Goal: Complete application form: Complete application form

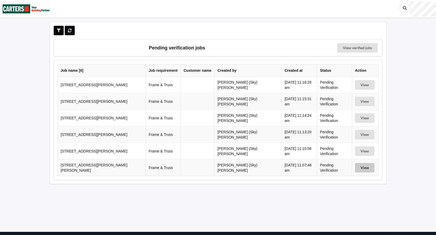
click at [357, 164] on button "View" at bounding box center [364, 167] width 19 height 9
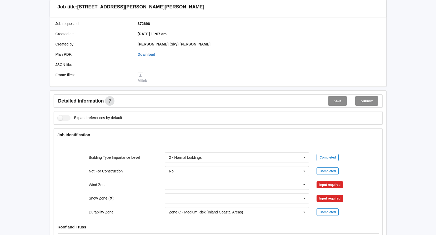
scroll to position [158, 0]
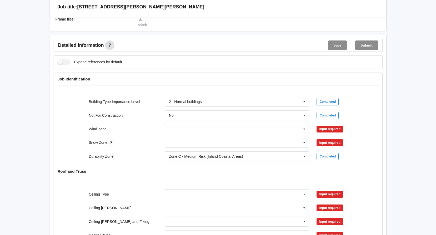
click at [284, 131] on input "text" at bounding box center [237, 128] width 144 height 9
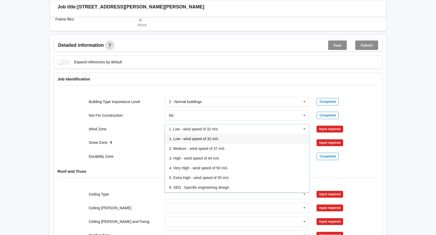
click at [191, 151] on div "2. Medium - wind speed of 37 m/s" at bounding box center [237, 149] width 144 height 10
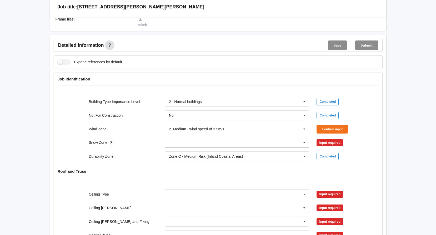
click at [294, 146] on input "text" at bounding box center [237, 142] width 144 height 9
drag, startPoint x: 179, startPoint y: 154, endPoint x: 261, endPoint y: 154, distance: 82.4
click at [179, 154] on div "N0" at bounding box center [237, 153] width 144 height 10
click at [332, 127] on button "Confirm input" at bounding box center [332, 129] width 31 height 9
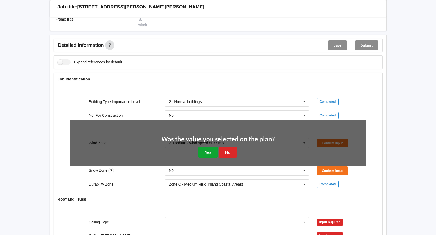
drag, startPoint x: 208, startPoint y: 151, endPoint x: 216, endPoint y: 149, distance: 8.1
click at [209, 151] on button "Yes" at bounding box center [207, 152] width 19 height 11
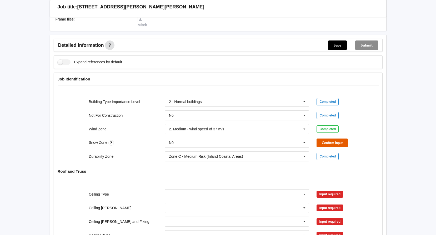
click at [335, 145] on button "Confirm input" at bounding box center [332, 143] width 31 height 9
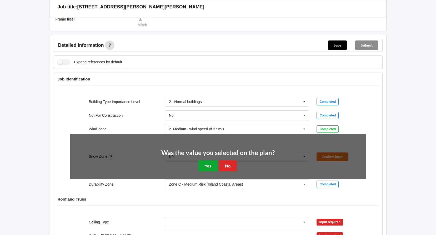
click at [208, 164] on button "Yes" at bounding box center [207, 166] width 19 height 11
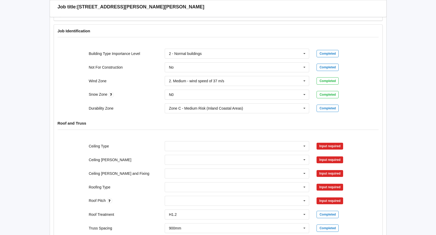
scroll to position [263, 0]
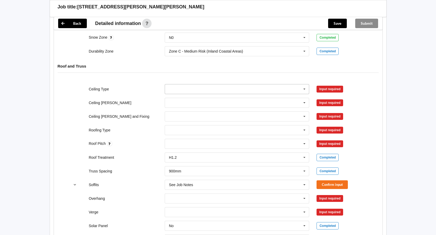
click at [272, 90] on input "text" at bounding box center [237, 88] width 144 height 9
click at [203, 99] on div "10mm Gib" at bounding box center [237, 99] width 144 height 10
click at [337, 89] on button "Confirm input" at bounding box center [332, 89] width 31 height 9
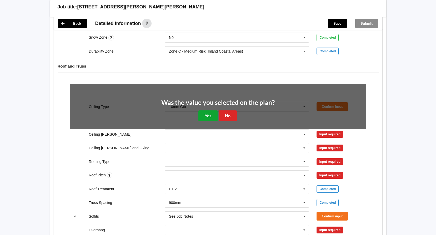
click at [205, 120] on button "Yes" at bounding box center [207, 116] width 19 height 11
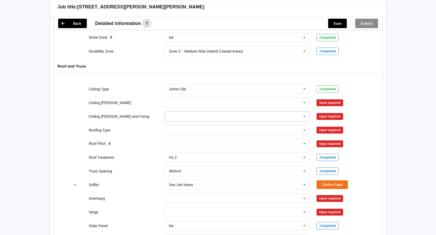
click at [189, 118] on input "text" at bounding box center [237, 116] width 144 height 9
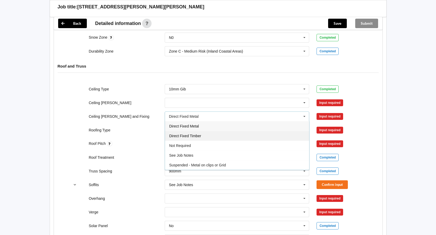
click at [206, 137] on div "Direct Fixed Timber" at bounding box center [237, 136] width 144 height 10
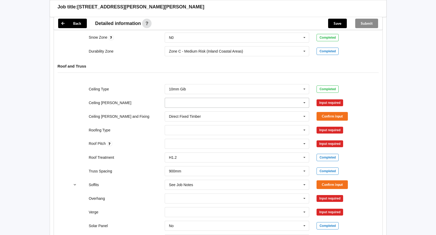
click at [178, 98] on div "400mm 450mm 600mm See Job Notes" at bounding box center [237, 103] width 145 height 10
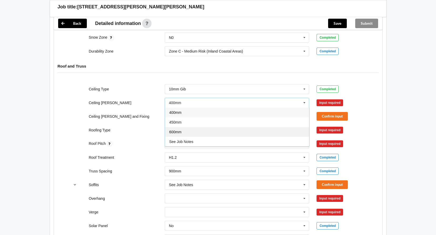
click at [184, 134] on div "600mm" at bounding box center [237, 132] width 144 height 10
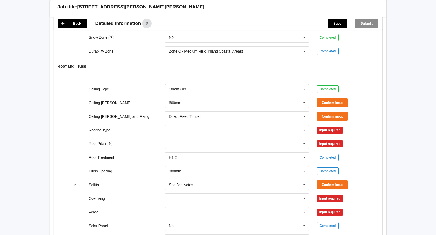
click at [288, 88] on input "text" at bounding box center [237, 88] width 144 height 9
click at [267, 74] on div "Roof and Truss" at bounding box center [218, 70] width 328 height 20
click at [212, 103] on input "text" at bounding box center [237, 102] width 144 height 9
click at [300, 90] on input "text" at bounding box center [237, 88] width 144 height 9
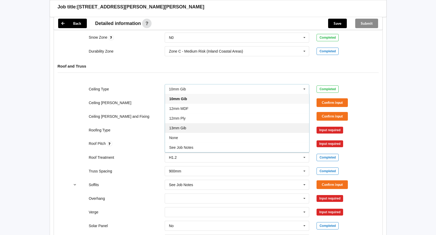
click at [188, 128] on div "13mm Gib" at bounding box center [237, 128] width 144 height 10
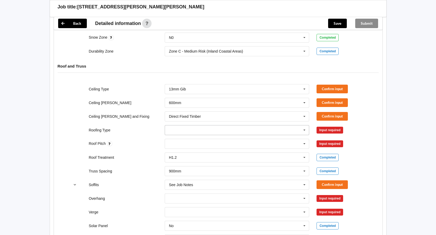
click at [188, 132] on input "text" at bounding box center [237, 130] width 144 height 9
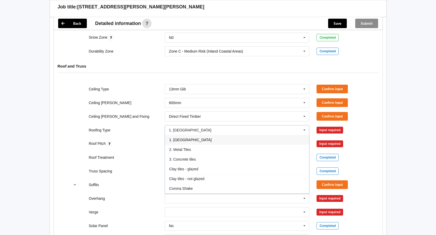
click at [187, 142] on div "1. [GEOGRAPHIC_DATA]" at bounding box center [237, 140] width 144 height 10
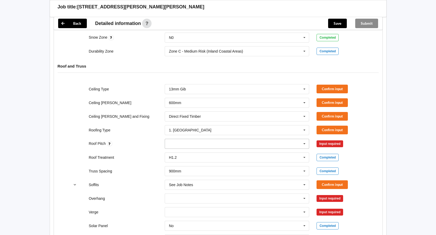
click at [182, 144] on div "None" at bounding box center [237, 144] width 145 height 10
type input "multi"
click at [116, 154] on div "Roof Treatment H1.2 H1.2 H3.2 See Job Notes Completed" at bounding box center [218, 157] width 304 height 17
click at [193, 201] on input "text" at bounding box center [237, 198] width 144 height 9
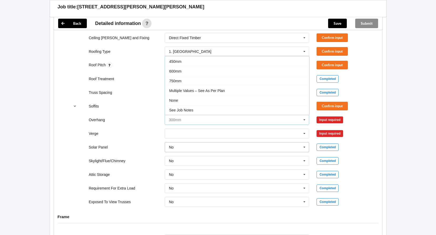
scroll to position [342, 0]
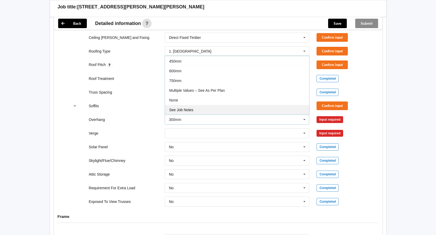
click at [193, 107] on div "See Job Notes" at bounding box center [237, 110] width 144 height 10
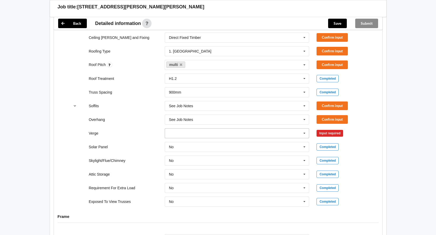
click at [184, 135] on input "text" at bounding box center [237, 133] width 144 height 9
click at [192, 192] on div "No Verge" at bounding box center [237, 192] width 144 height 10
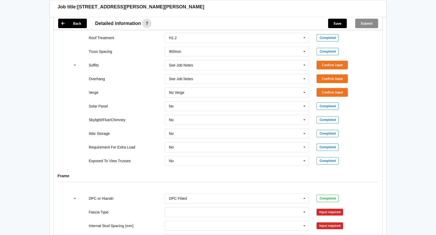
scroll to position [447, 0]
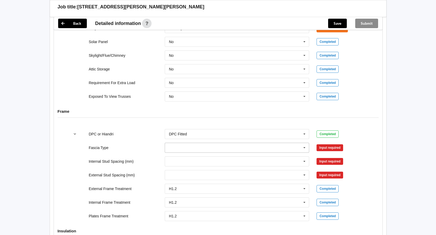
click at [180, 147] on input "text" at bounding box center [237, 147] width 144 height 9
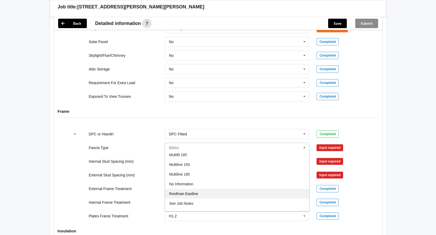
scroll to position [158, 0]
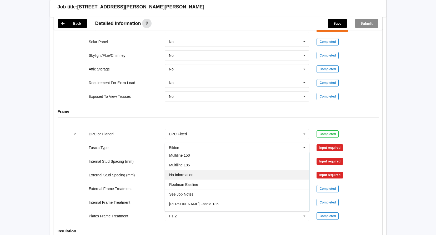
click at [195, 176] on div "No Information" at bounding box center [237, 175] width 144 height 10
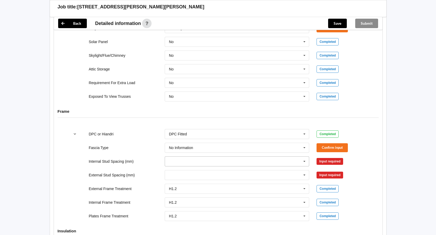
click at [187, 161] on input "text" at bounding box center [237, 161] width 144 height 9
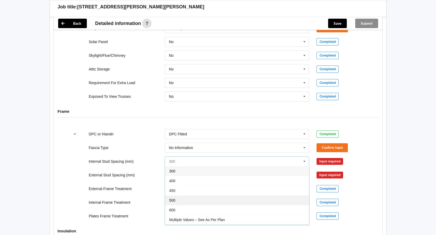
scroll to position [19, 0]
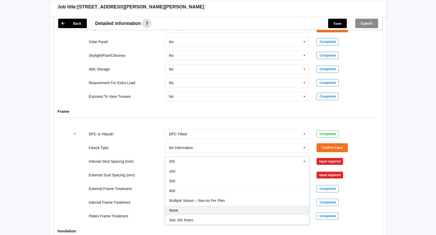
click at [200, 211] on div "None" at bounding box center [237, 211] width 144 height 10
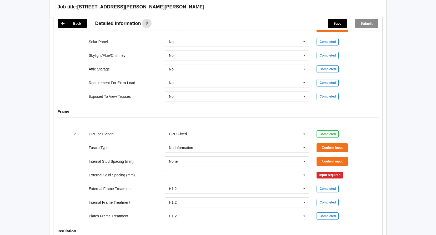
click at [204, 174] on input "text" at bounding box center [237, 175] width 144 height 9
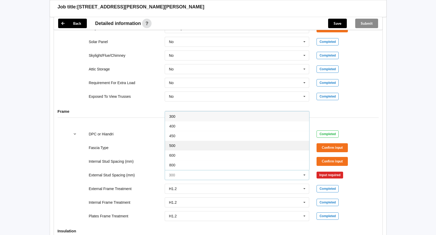
scroll to position [29, 0]
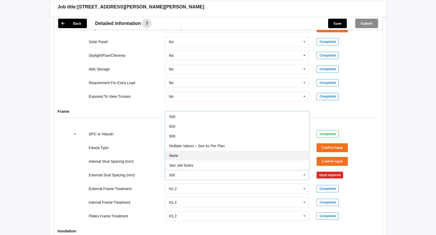
click at [208, 158] on div "None" at bounding box center [237, 156] width 144 height 10
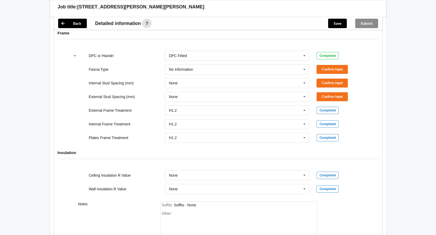
scroll to position [500, 0]
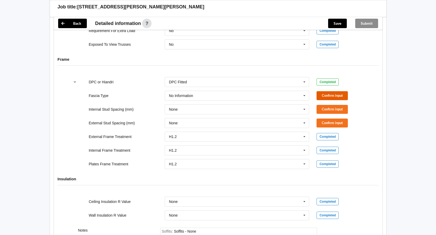
click at [340, 93] on button "Confirm input" at bounding box center [332, 95] width 31 height 9
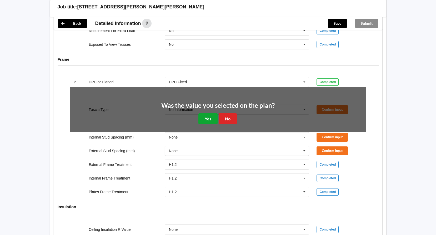
click at [208, 119] on button "Yes" at bounding box center [207, 118] width 19 height 11
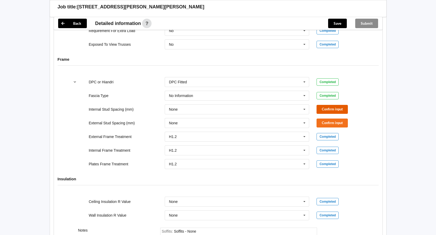
click at [330, 112] on button "Confirm input" at bounding box center [332, 109] width 31 height 9
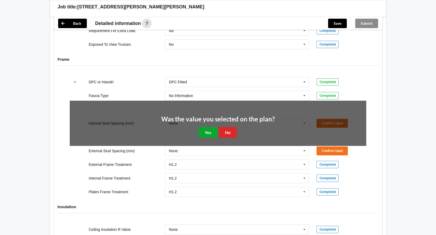
click at [214, 132] on button "Yes" at bounding box center [207, 132] width 19 height 11
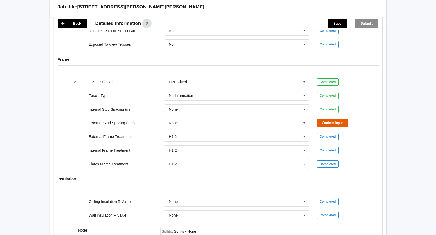
click at [342, 122] on button "Confirm input" at bounding box center [332, 123] width 31 height 9
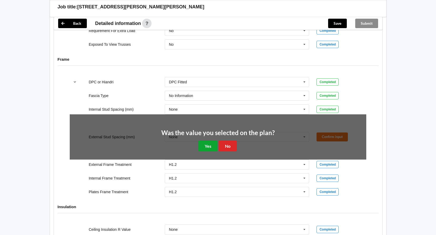
click at [210, 145] on button "Yes" at bounding box center [207, 146] width 19 height 11
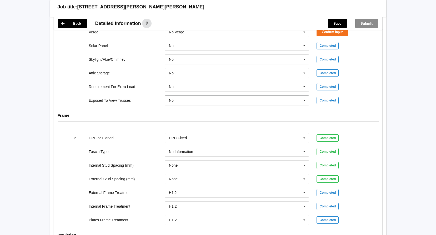
scroll to position [368, 0]
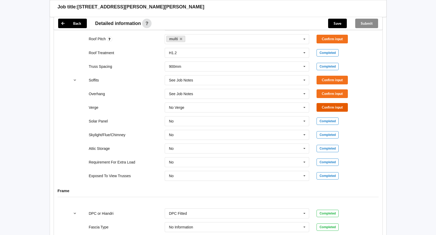
click at [336, 106] on button "Confirm input" at bounding box center [332, 107] width 31 height 9
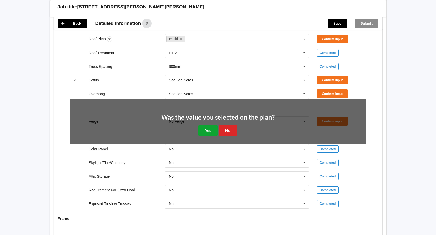
click at [199, 131] on button "Yes" at bounding box center [207, 130] width 19 height 11
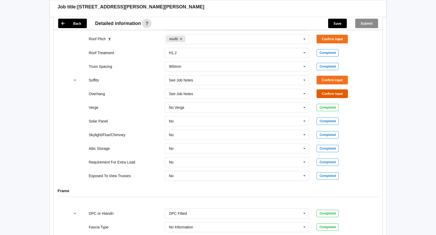
click at [331, 92] on button "Confirm input" at bounding box center [332, 93] width 31 height 9
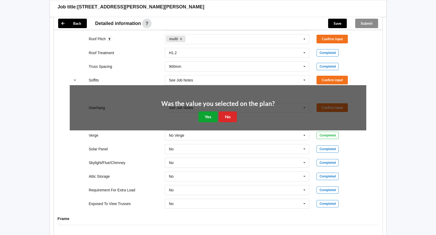
drag, startPoint x: 211, startPoint y: 118, endPoint x: 340, endPoint y: 104, distance: 129.4
click at [212, 118] on button "Yes" at bounding box center [207, 117] width 19 height 11
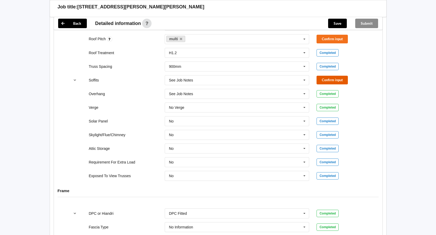
click at [333, 77] on button "Confirm input" at bounding box center [332, 80] width 31 height 9
click at [336, 37] on button "Confirm input" at bounding box center [332, 39] width 31 height 9
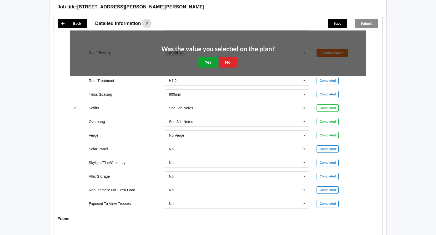
click at [212, 62] on button "Yes" at bounding box center [207, 62] width 19 height 11
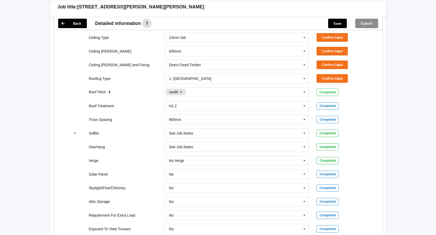
scroll to position [236, 0]
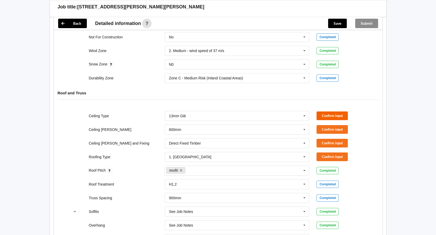
click at [335, 112] on div "Ceiling Type 13mm Gib 10mm Gib 12mm MDF 12mm Ply 13mm Gib None See Job Notes Co…" at bounding box center [218, 115] width 304 height 17
click at [336, 114] on button "Confirm input" at bounding box center [332, 116] width 31 height 9
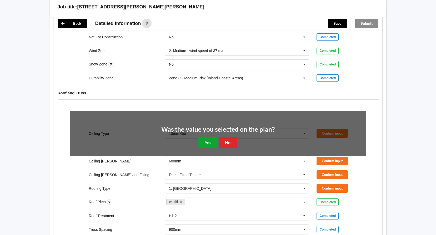
click at [210, 143] on button "Yes" at bounding box center [207, 142] width 19 height 11
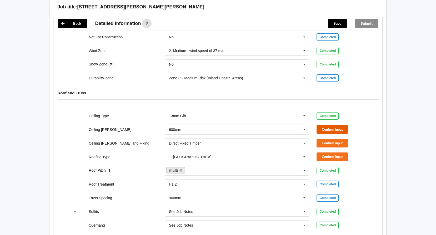
click at [329, 126] on button "Confirm input" at bounding box center [332, 129] width 31 height 9
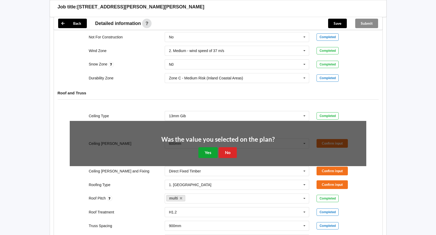
click at [206, 152] on button "Yes" at bounding box center [207, 152] width 19 height 11
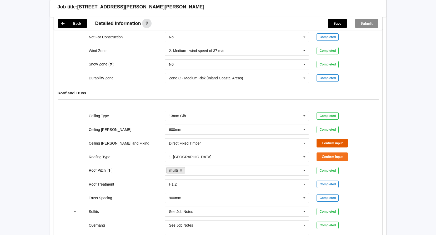
click at [336, 142] on button "Confirm input" at bounding box center [332, 143] width 31 height 9
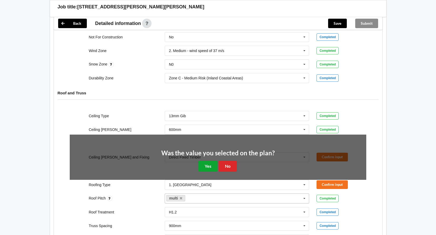
click at [203, 168] on button "Yes" at bounding box center [207, 166] width 19 height 11
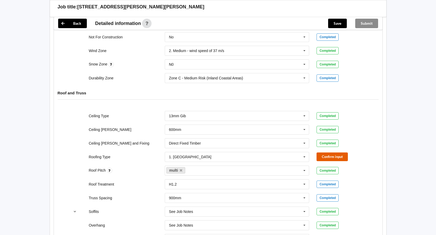
click at [336, 154] on button "Confirm input" at bounding box center [332, 157] width 31 height 9
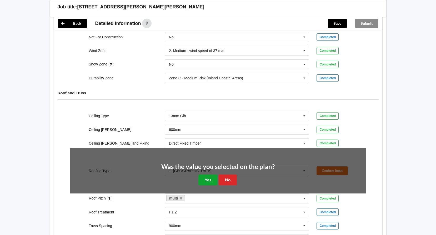
click at [209, 181] on button "Yes" at bounding box center [207, 180] width 19 height 11
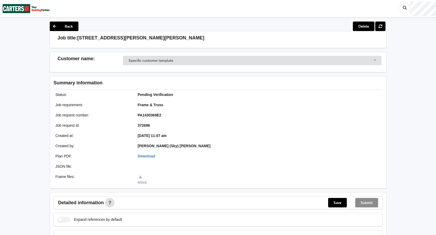
scroll to position [0, 0]
click at [336, 203] on button "Save" at bounding box center [337, 202] width 19 height 9
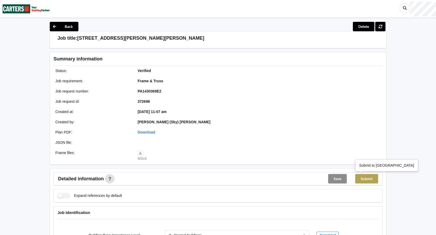
click at [373, 179] on button "Submit" at bounding box center [366, 178] width 23 height 9
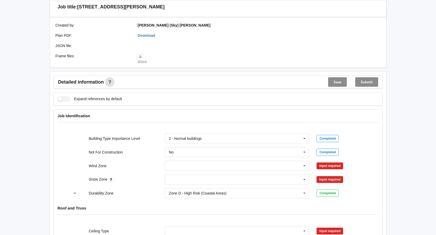
scroll to position [132, 0]
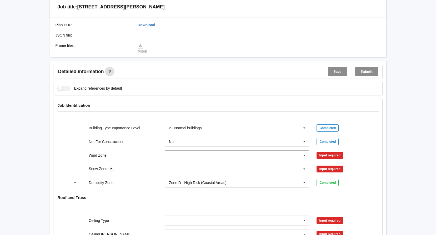
click at [266, 156] on input "text" at bounding box center [237, 155] width 144 height 9
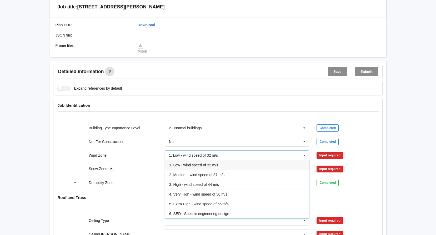
click at [208, 165] on span "1. Low - wind speed of 32 m/s" at bounding box center [193, 165] width 49 height 4
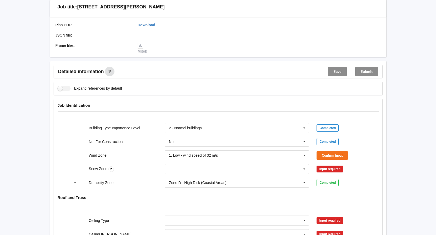
click at [250, 174] on input "text" at bounding box center [237, 168] width 144 height 9
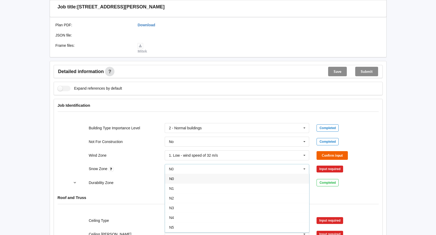
drag, startPoint x: 194, startPoint y: 181, endPoint x: 324, endPoint y: 158, distance: 131.8
click at [194, 181] on div "N0" at bounding box center [237, 179] width 144 height 10
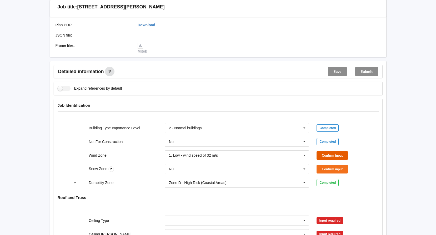
click at [321, 154] on button "Confirm input" at bounding box center [332, 155] width 31 height 9
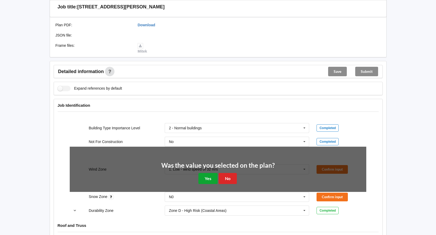
click at [214, 179] on button "Yes" at bounding box center [207, 178] width 19 height 11
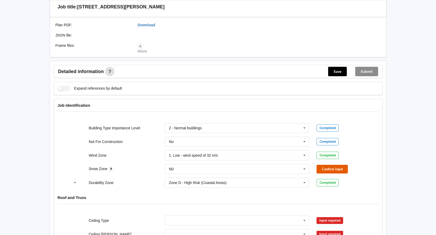
click at [332, 168] on button "Confirm input" at bounding box center [332, 169] width 31 height 9
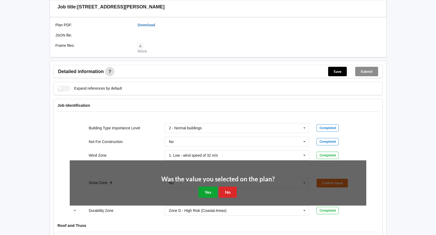
click at [207, 193] on button "Yes" at bounding box center [207, 192] width 19 height 11
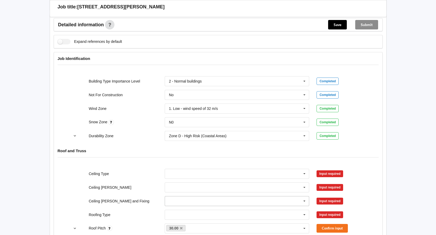
scroll to position [237, 0]
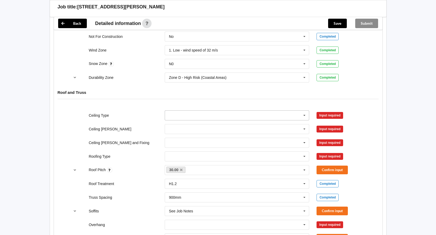
click at [174, 113] on input "text" at bounding box center [237, 115] width 144 height 9
drag, startPoint x: 184, startPoint y: 129, endPoint x: 186, endPoint y: 127, distance: 3.2
click at [185, 129] on div "10mm Gib" at bounding box center [237, 125] width 144 height 10
click at [186, 126] on input "text" at bounding box center [237, 128] width 144 height 9
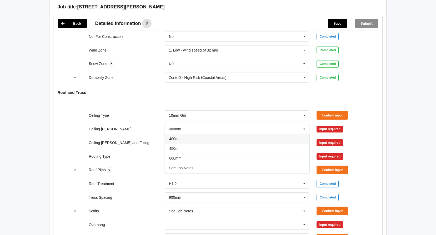
click at [191, 141] on div "400mm" at bounding box center [237, 139] width 144 height 10
click at [220, 144] on input "text" at bounding box center [237, 142] width 144 height 9
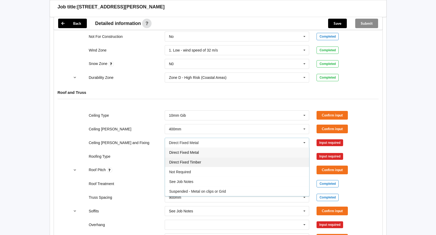
click at [212, 164] on div "Direct Fixed Timber" at bounding box center [237, 162] width 144 height 10
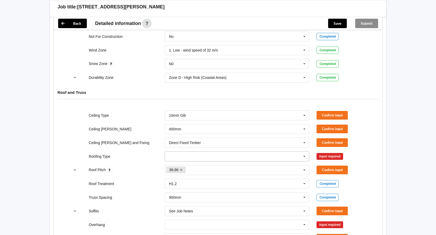
click at [206, 152] on input "text" at bounding box center [237, 156] width 144 height 9
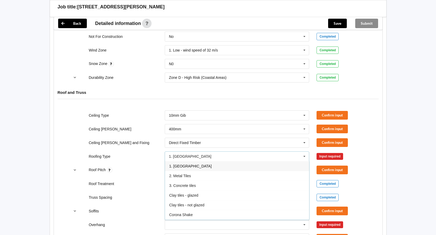
click at [200, 169] on div "1. [GEOGRAPHIC_DATA]" at bounding box center [237, 166] width 144 height 10
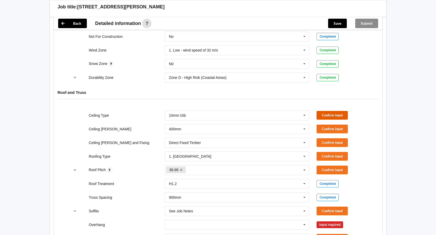
click at [325, 114] on button "Confirm input" at bounding box center [332, 115] width 31 height 9
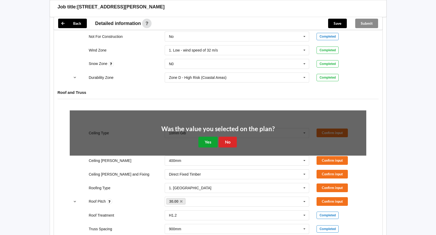
click at [207, 144] on button "Yes" at bounding box center [207, 142] width 19 height 11
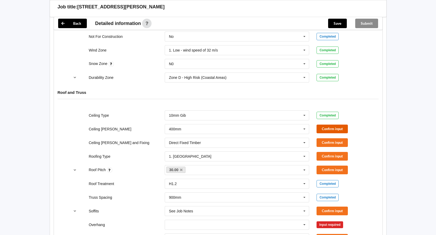
click at [328, 129] on button "Confirm input" at bounding box center [332, 129] width 31 height 9
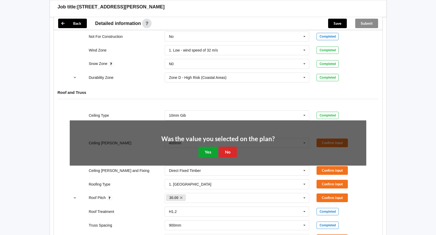
click at [206, 154] on button "Yes" at bounding box center [207, 152] width 19 height 11
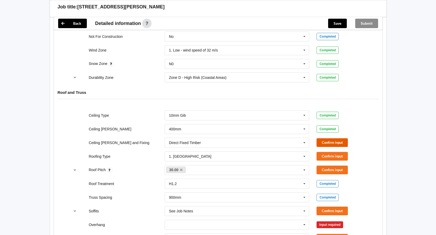
click at [341, 141] on button "Confirm input" at bounding box center [332, 142] width 31 height 9
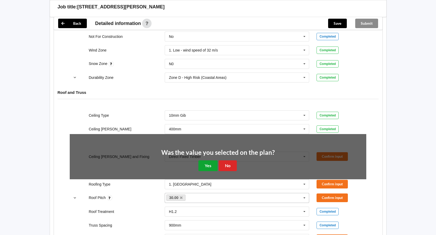
drag, startPoint x: 202, startPoint y: 168, endPoint x: 263, endPoint y: 169, distance: 60.5
click at [203, 168] on button "Yes" at bounding box center [207, 166] width 19 height 11
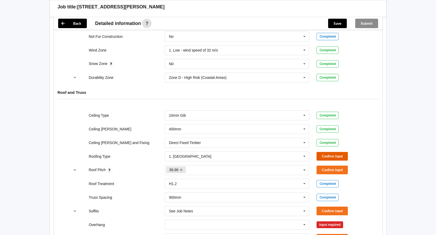
click at [334, 157] on button "Confirm input" at bounding box center [332, 156] width 31 height 9
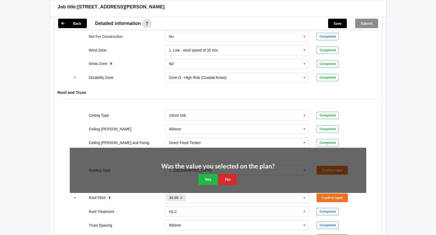
click at [196, 177] on div "Was the value you selected on the plan? Yes No" at bounding box center [217, 174] width 113 height 22
click at [216, 185] on div "Was the value you selected on the plan? Yes No" at bounding box center [218, 174] width 297 height 53
click at [207, 181] on button "Yes" at bounding box center [207, 179] width 19 height 11
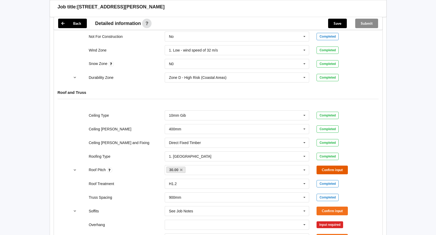
click at [324, 171] on button "Confirm input" at bounding box center [332, 170] width 31 height 9
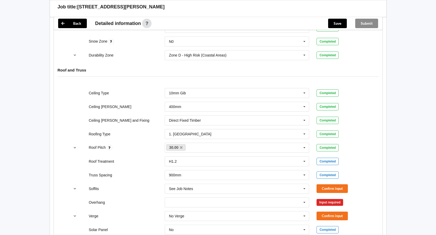
scroll to position [289, 0]
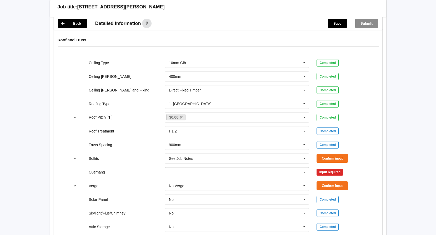
click at [179, 175] on input "text" at bounding box center [237, 172] width 144 height 9
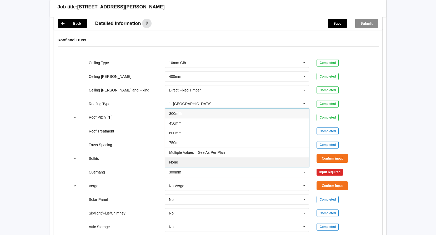
click at [189, 161] on div "None" at bounding box center [237, 162] width 144 height 10
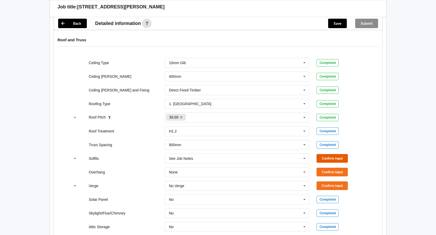
click at [337, 157] on button "Confirm input" at bounding box center [332, 158] width 31 height 9
click at [333, 168] on button "Confirm input" at bounding box center [332, 172] width 31 height 9
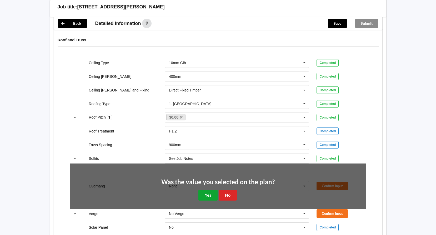
click at [207, 196] on button "Yes" at bounding box center [207, 195] width 19 height 11
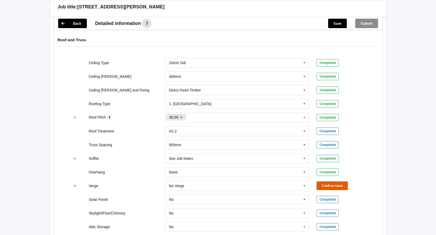
click at [325, 186] on button "Confirm input" at bounding box center [332, 186] width 31 height 9
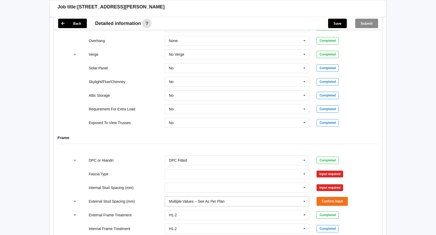
scroll to position [526, 0]
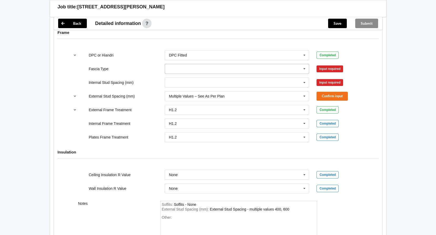
click at [188, 64] on input "text" at bounding box center [237, 68] width 144 height 9
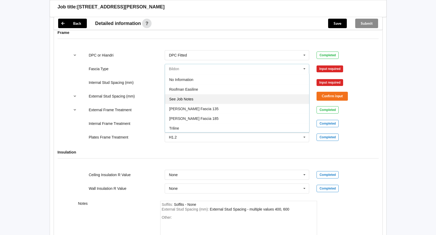
scroll to position [175, 0]
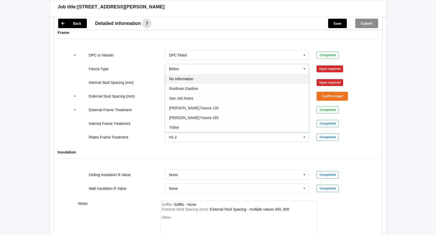
click at [176, 77] on span "No Information" at bounding box center [181, 79] width 24 height 4
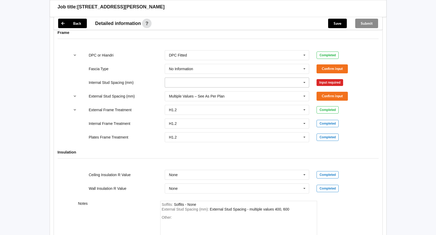
click at [224, 84] on input "text" at bounding box center [237, 82] width 144 height 9
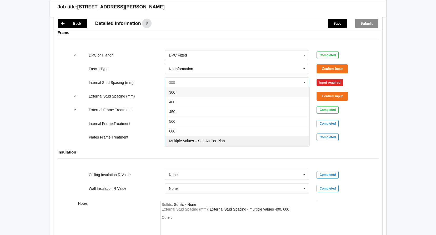
scroll to position [19, 0]
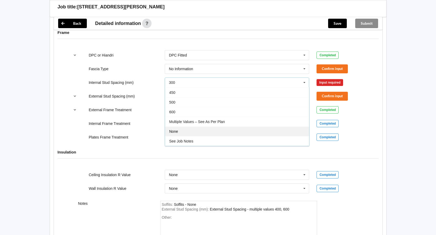
click at [193, 132] on div "None" at bounding box center [237, 132] width 144 height 10
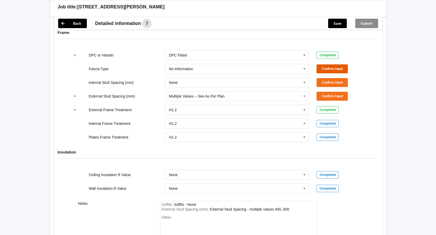
click at [324, 70] on button "Confirm input" at bounding box center [332, 68] width 31 height 9
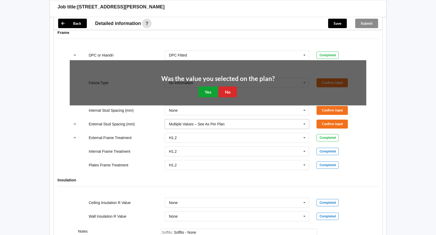
click at [212, 91] on button "Yes" at bounding box center [207, 92] width 19 height 11
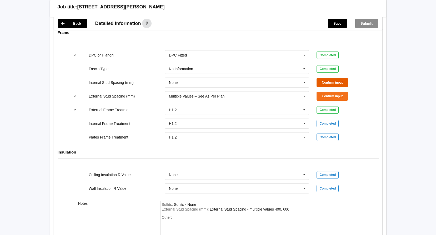
click at [335, 84] on button "Confirm input" at bounding box center [332, 82] width 31 height 9
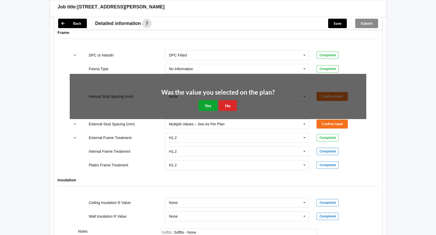
click at [216, 108] on button "Yes" at bounding box center [207, 105] width 19 height 11
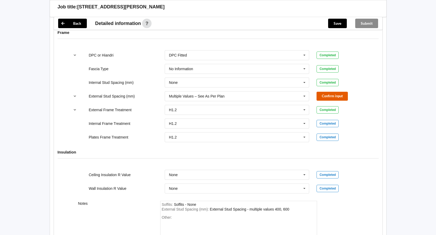
click at [323, 96] on button "Confirm input" at bounding box center [332, 96] width 31 height 9
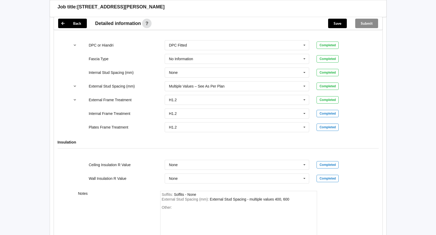
scroll to position [583, 0]
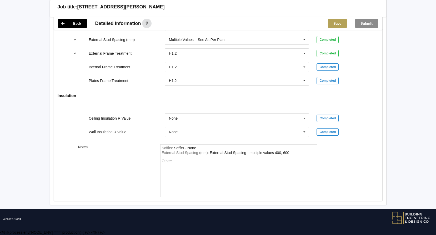
click at [338, 23] on button "Save" at bounding box center [337, 23] width 19 height 9
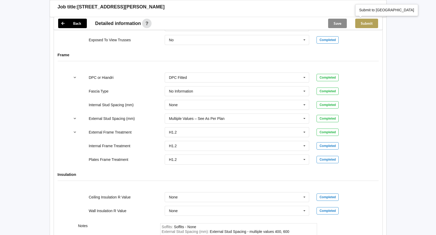
click at [366, 22] on button "Submit" at bounding box center [366, 23] width 23 height 9
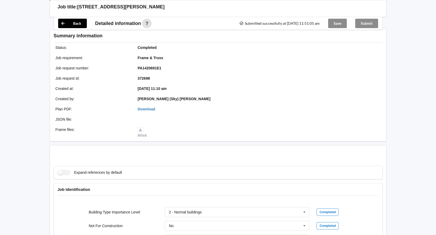
scroll to position [480, 0]
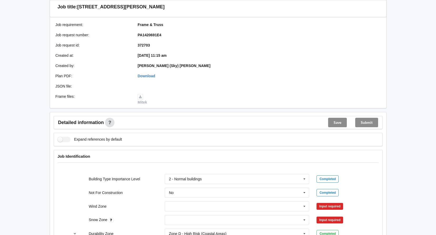
scroll to position [158, 0]
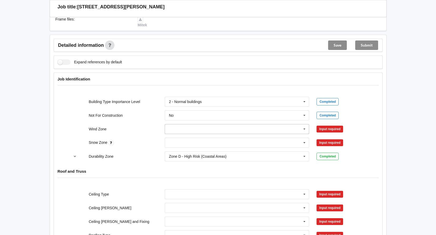
click at [191, 132] on input "text" at bounding box center [237, 128] width 144 height 9
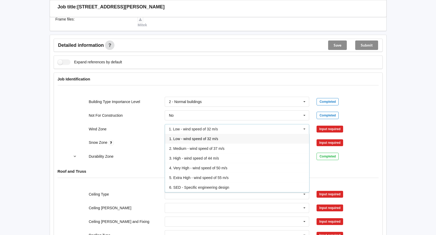
click at [192, 139] on span "1. Low - wind speed of 32 m/s" at bounding box center [193, 139] width 49 height 4
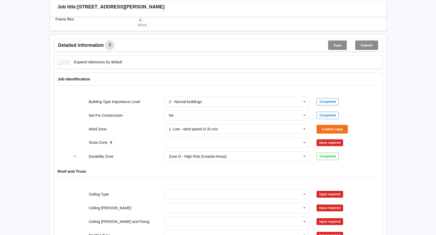
click at [192, 137] on div "N0 N1 N2 N3 N4 N5 None" at bounding box center [237, 142] width 152 height 17
click at [195, 141] on input "text" at bounding box center [237, 142] width 144 height 9
click at [196, 150] on div "N0" at bounding box center [237, 153] width 144 height 10
click at [339, 128] on button "Confirm input" at bounding box center [332, 129] width 31 height 9
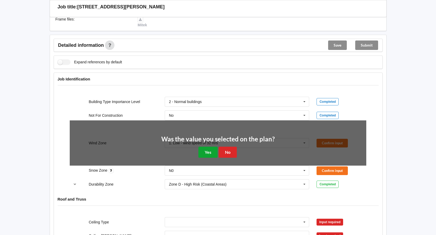
click at [199, 153] on button "Yes" at bounding box center [207, 152] width 19 height 11
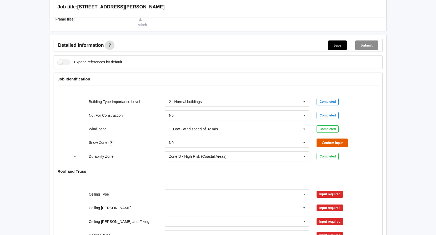
click at [338, 143] on button "Confirm input" at bounding box center [332, 143] width 31 height 9
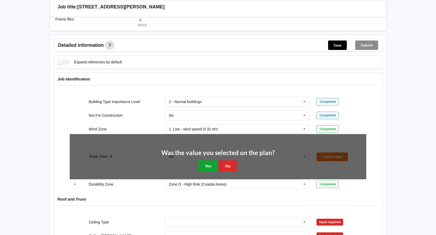
click at [207, 166] on button "Yes" at bounding box center [207, 166] width 19 height 11
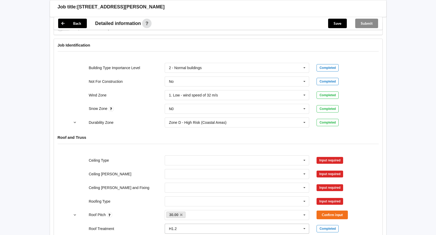
scroll to position [263, 0]
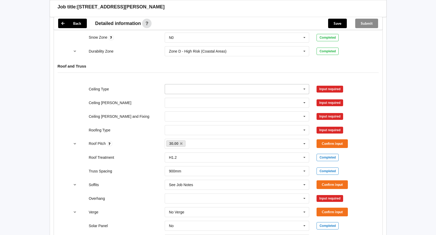
click at [194, 88] on input "text" at bounding box center [237, 88] width 144 height 9
click at [194, 102] on div "10mm Gib" at bounding box center [237, 99] width 144 height 10
click at [194, 101] on input "text" at bounding box center [237, 102] width 144 height 9
click at [193, 114] on div "400mm" at bounding box center [237, 113] width 144 height 10
click at [193, 114] on input "text" at bounding box center [237, 116] width 144 height 9
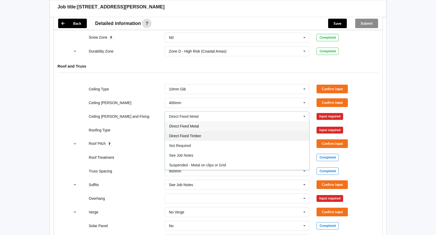
click at [201, 136] on span "Direct Fixed Timber" at bounding box center [185, 136] width 32 height 4
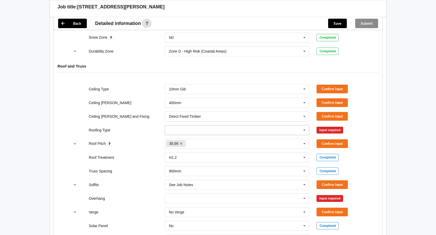
click at [200, 132] on input "text" at bounding box center [237, 130] width 144 height 9
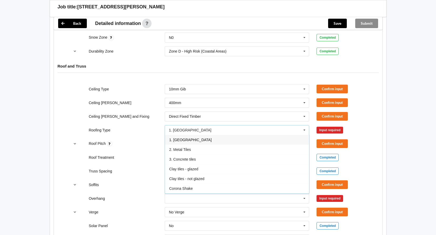
click at [200, 140] on div "1. [GEOGRAPHIC_DATA]" at bounding box center [237, 140] width 144 height 10
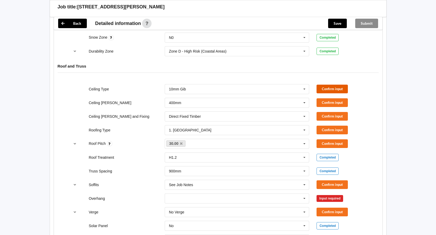
click at [339, 85] on button "Confirm input" at bounding box center [332, 89] width 31 height 9
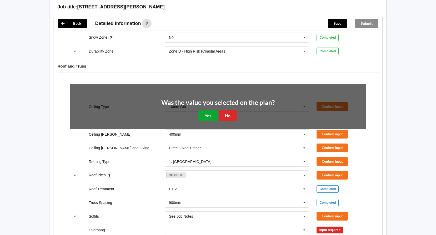
click at [211, 118] on button "Yes" at bounding box center [207, 116] width 19 height 11
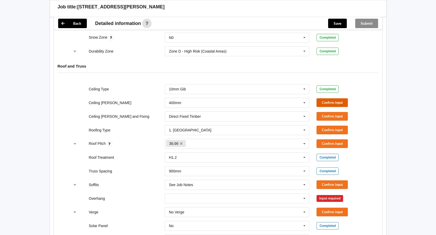
click at [334, 101] on button "Confirm input" at bounding box center [332, 102] width 31 height 9
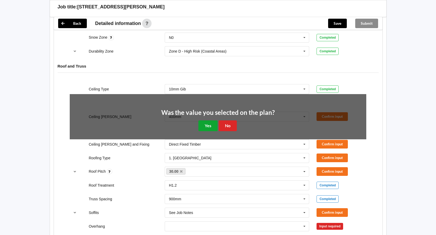
click at [205, 126] on button "Yes" at bounding box center [207, 126] width 19 height 11
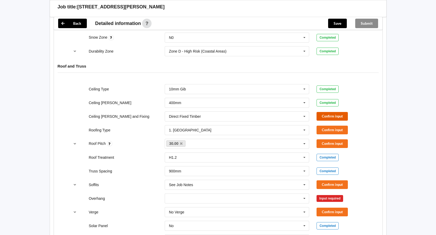
click at [333, 114] on button "Confirm input" at bounding box center [332, 116] width 31 height 9
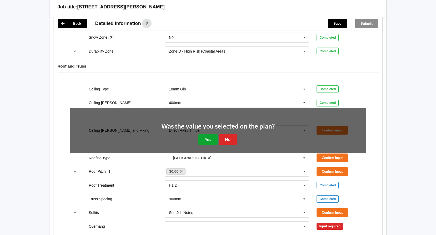
click at [208, 138] on button "Yes" at bounding box center [207, 139] width 19 height 11
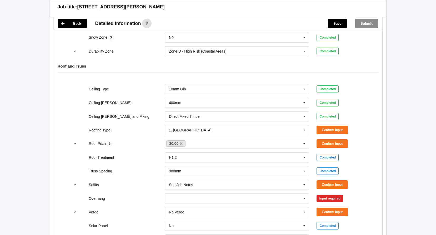
click at [332, 124] on div "Roofing Type 1. Longrun 1. Longrun 2. Metal Tiles 3. Concrete tiles Clay tiles …" at bounding box center [218, 130] width 304 height 17
click at [324, 132] on button "Confirm input" at bounding box center [332, 130] width 31 height 9
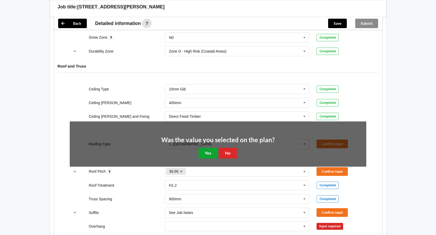
click at [209, 154] on button "Yes" at bounding box center [207, 153] width 19 height 11
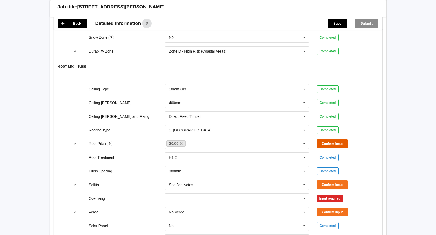
click at [323, 140] on button "Confirm input" at bounding box center [332, 143] width 31 height 9
click at [206, 203] on input "text" at bounding box center [237, 198] width 144 height 9
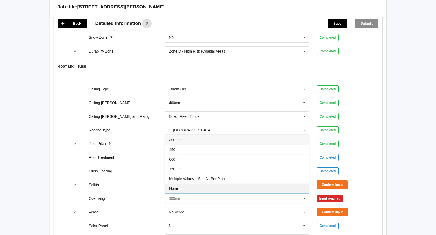
scroll to position [9, 0]
click at [193, 188] on span "See Job Notes" at bounding box center [181, 189] width 24 height 4
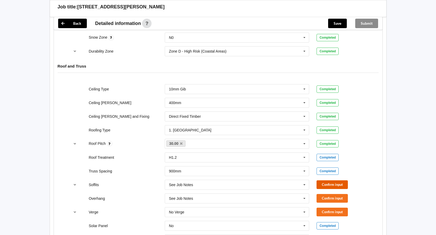
click at [328, 184] on button "Confirm input" at bounding box center [332, 185] width 31 height 9
click at [332, 200] on button "Confirm input" at bounding box center [332, 198] width 31 height 9
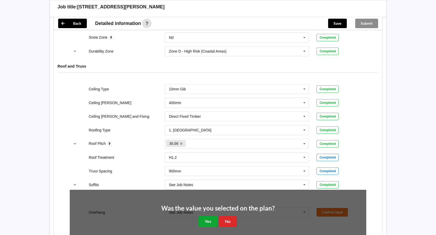
click at [209, 220] on button "Yes" at bounding box center [207, 221] width 19 height 11
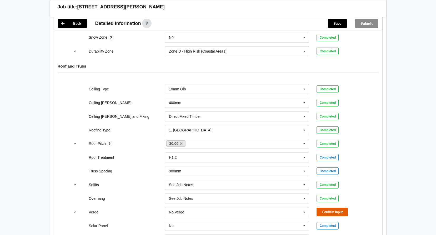
click at [331, 213] on button "Confirm input" at bounding box center [332, 212] width 31 height 9
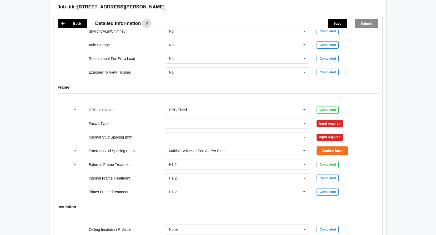
scroll to position [553, 0]
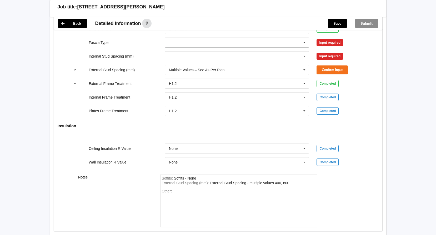
click at [237, 42] on input "text" at bounding box center [237, 42] width 144 height 9
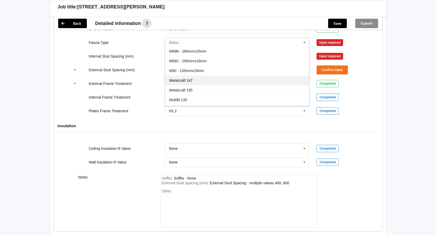
scroll to position [158, 0]
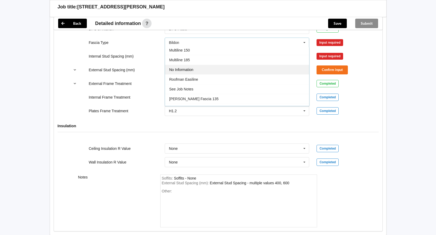
click at [175, 69] on span "No Information" at bounding box center [181, 70] width 24 height 4
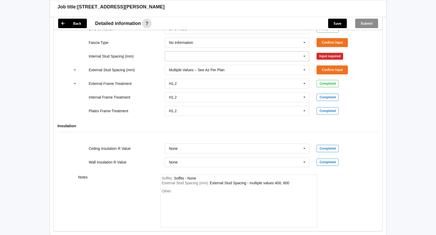
click at [257, 52] on input "text" at bounding box center [237, 56] width 144 height 9
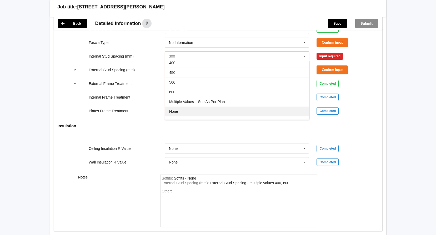
scroll to position [19, 0]
click at [200, 117] on div "See Job Notes" at bounding box center [237, 115] width 144 height 10
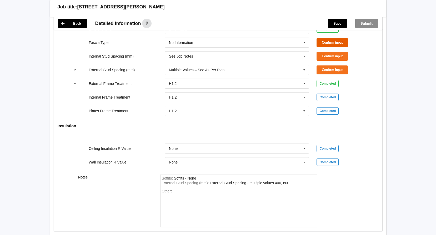
click at [331, 39] on button "Confirm input" at bounding box center [332, 42] width 31 height 9
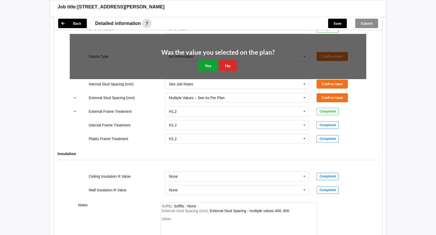
click at [206, 67] on button "Yes" at bounding box center [207, 65] width 19 height 11
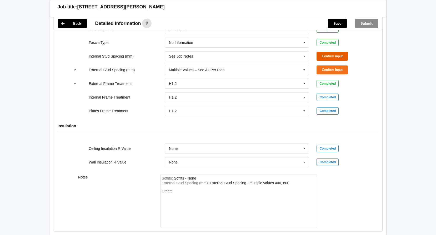
click at [339, 55] on button "Confirm input" at bounding box center [332, 56] width 31 height 9
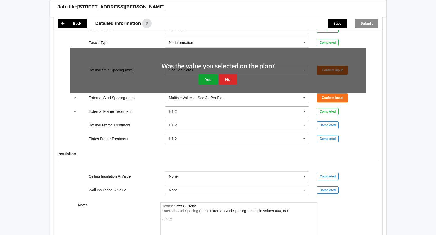
click at [201, 81] on button "Yes" at bounding box center [207, 79] width 19 height 11
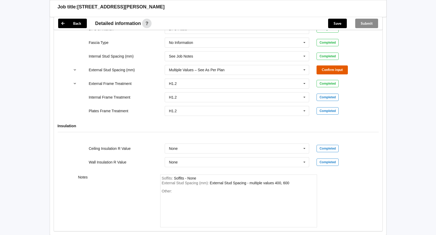
click at [337, 68] on button "Confirm input" at bounding box center [332, 70] width 31 height 9
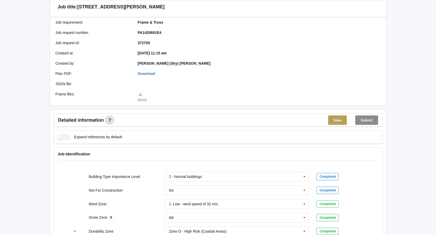
click at [345, 120] on button "Save" at bounding box center [337, 120] width 19 height 9
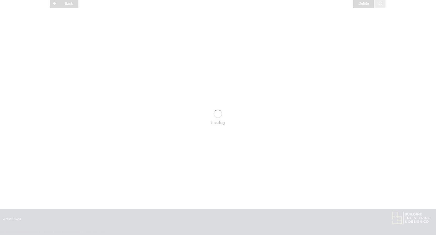
scroll to position [83, 0]
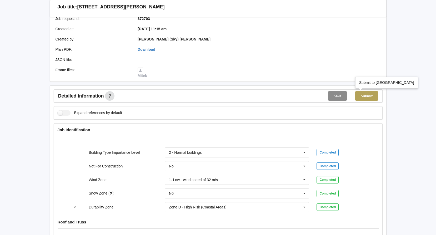
click at [369, 98] on button "Submit" at bounding box center [366, 95] width 23 height 9
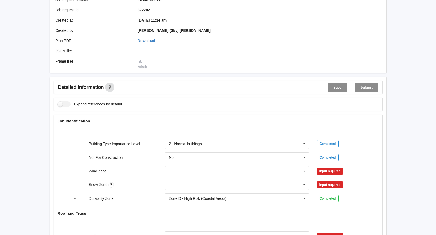
scroll to position [132, 0]
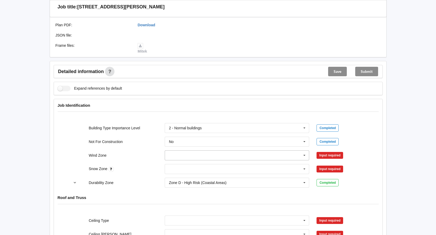
click at [202, 156] on input "text" at bounding box center [237, 155] width 144 height 9
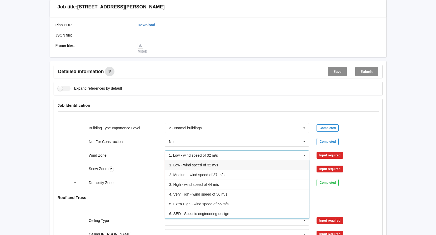
click at [201, 164] on span "1. Low - wind speed of 32 m/s" at bounding box center [193, 165] width 49 height 4
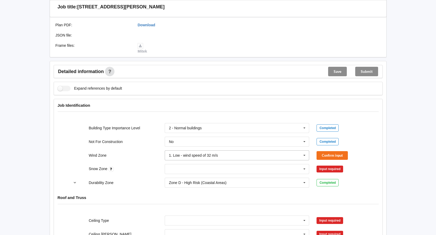
click at [201, 164] on div "N0 N1 N2 N3 N4 N5 None" at bounding box center [237, 169] width 145 height 10
click at [199, 182] on div "N0" at bounding box center [237, 179] width 144 height 10
click at [342, 156] on button "Confirm input" at bounding box center [332, 155] width 31 height 9
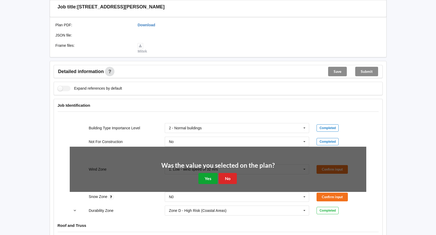
click at [208, 177] on button "Yes" at bounding box center [207, 178] width 19 height 11
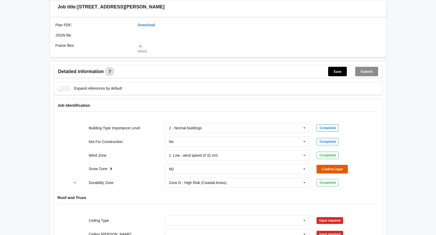
click at [321, 171] on button "Confirm input" at bounding box center [332, 169] width 31 height 9
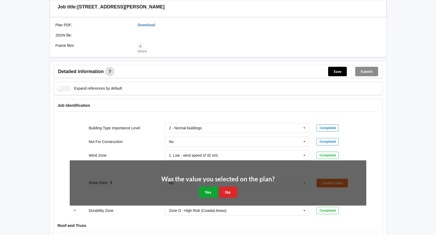
click at [201, 191] on button "Yes" at bounding box center [207, 192] width 19 height 11
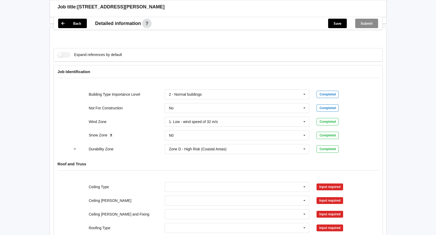
scroll to position [237, 0]
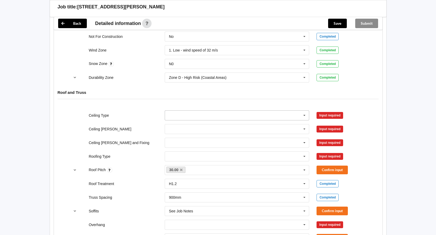
click at [203, 111] on div "10mm Gib 12mm MDF 12mm Ply 13mm Gib None See Job Notes" at bounding box center [237, 116] width 145 height 10
click at [202, 127] on div "10mm Gib" at bounding box center [237, 125] width 144 height 10
click at [203, 127] on input "text" at bounding box center [237, 128] width 144 height 9
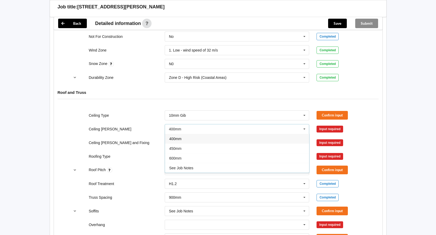
click at [198, 137] on div "400mm" at bounding box center [237, 139] width 144 height 10
click at [199, 144] on input "text" at bounding box center [237, 142] width 144 height 9
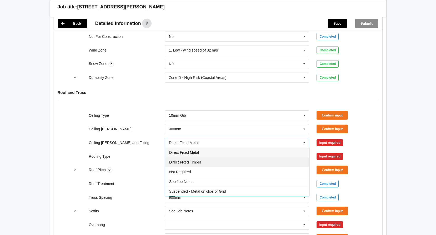
click at [208, 164] on div "Direct Fixed Timber" at bounding box center [237, 162] width 144 height 10
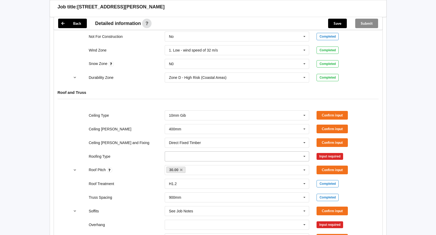
click at [207, 160] on input "text" at bounding box center [237, 156] width 144 height 9
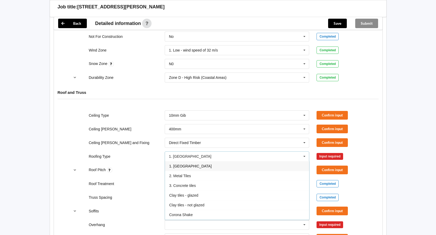
click at [201, 167] on div "1. [GEOGRAPHIC_DATA]" at bounding box center [237, 166] width 144 height 10
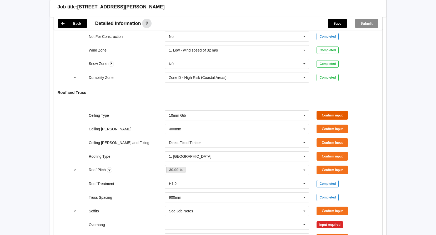
click at [328, 113] on button "Confirm input" at bounding box center [332, 115] width 31 height 9
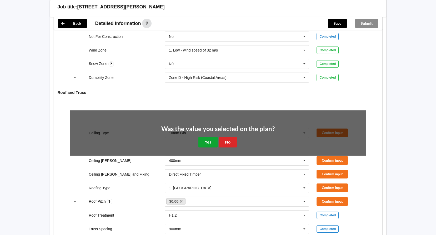
click at [211, 143] on button "Yes" at bounding box center [207, 142] width 19 height 11
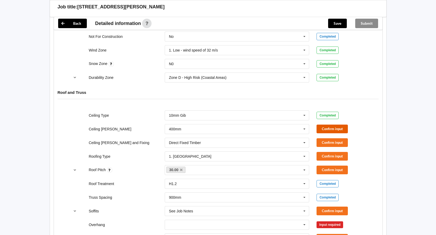
click at [319, 130] on button "Confirm input" at bounding box center [332, 129] width 31 height 9
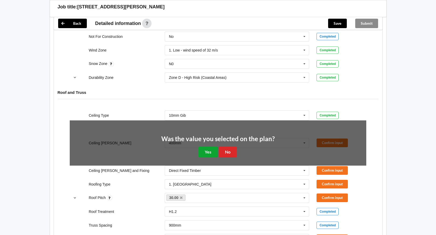
click at [204, 154] on button "Yes" at bounding box center [207, 152] width 19 height 11
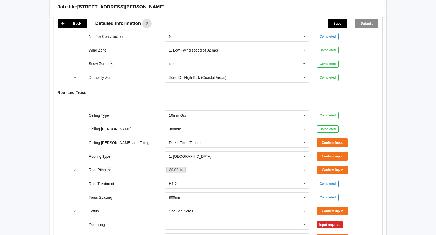
click at [350, 137] on div "Ceiling Batten and Fixing Direct Fixed Timber Direct Fixed Metal Direct Fixed T…" at bounding box center [218, 142] width 304 height 17
click at [346, 143] on button "Confirm input" at bounding box center [332, 142] width 31 height 9
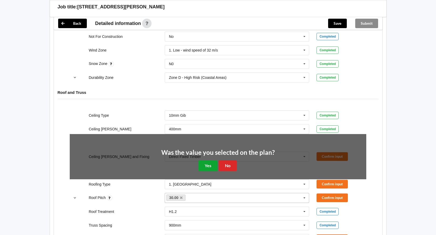
click at [202, 168] on button "Yes" at bounding box center [207, 166] width 19 height 11
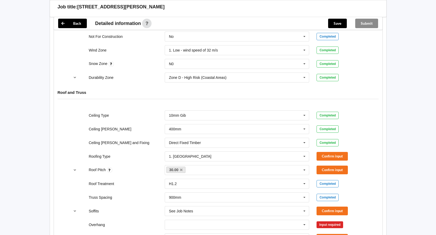
drag, startPoint x: 308, startPoint y: 148, endPoint x: 333, endPoint y: 159, distance: 27.1
click at [308, 150] on div "1. Longrun 1. Longrun 2. Metal Tiles 3. Concrete tiles Clay tiles - glazed Clay…" at bounding box center [237, 156] width 152 height 17
click at [332, 158] on button "Confirm input" at bounding box center [332, 156] width 31 height 9
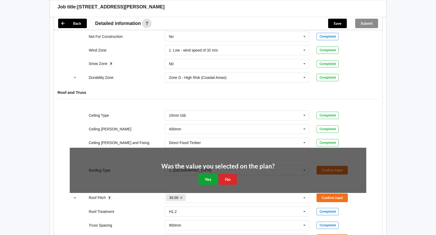
click at [208, 181] on button "Yes" at bounding box center [207, 179] width 19 height 11
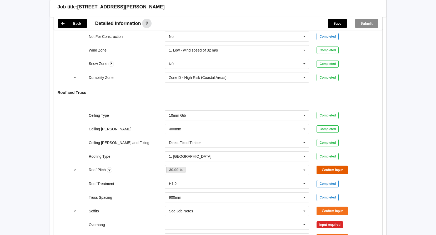
click at [324, 172] on button "Confirm input" at bounding box center [332, 170] width 31 height 9
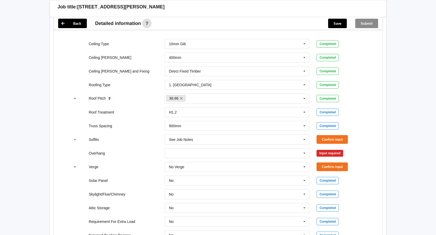
scroll to position [395, 0]
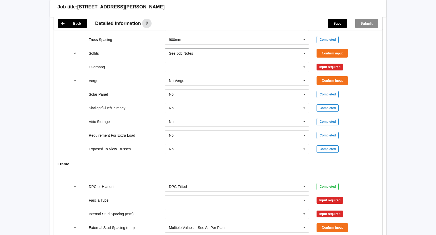
click at [245, 54] on input "text" at bounding box center [237, 53] width 144 height 9
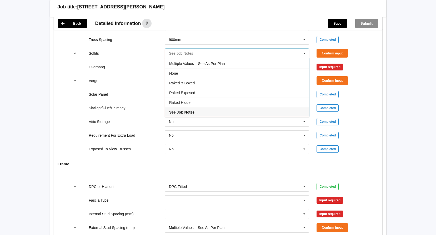
click at [245, 54] on input "text" at bounding box center [237, 53] width 144 height 9
click at [129, 70] on div "Overhang 300mm 450mm 600mm 750mm Multiple Values – See As Per Plan None See Job…" at bounding box center [218, 66] width 304 height 17
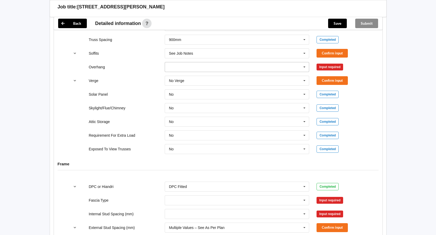
click at [181, 64] on input "text" at bounding box center [237, 66] width 144 height 9
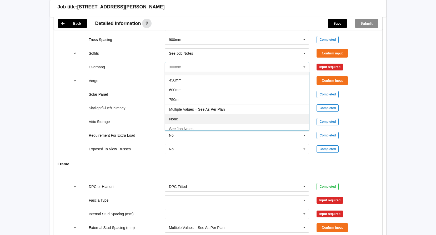
scroll to position [9, 0]
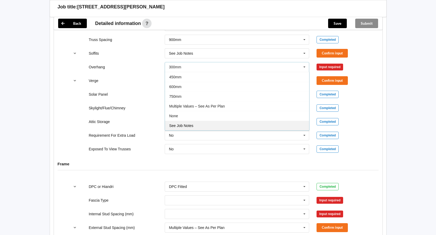
click at [204, 125] on div "See Job Notes" at bounding box center [237, 126] width 144 height 10
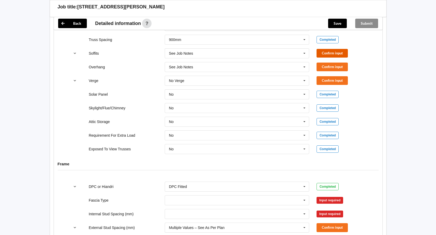
click at [323, 52] on button "Confirm input" at bounding box center [332, 53] width 31 height 9
click at [326, 63] on button "Confirm input" at bounding box center [332, 67] width 31 height 9
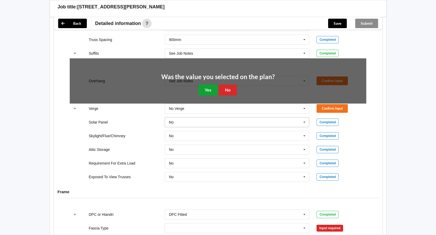
click at [203, 94] on button "Yes" at bounding box center [207, 90] width 19 height 11
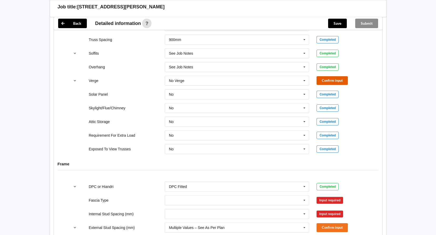
click at [342, 77] on button "Confirm input" at bounding box center [332, 80] width 31 height 9
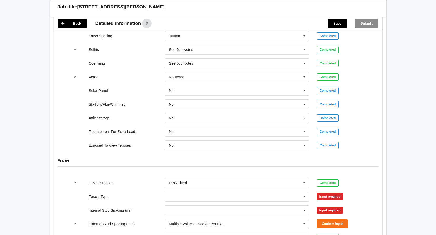
scroll to position [500, 0]
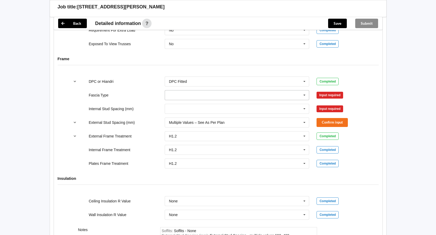
click at [202, 96] on input "text" at bounding box center [237, 95] width 144 height 9
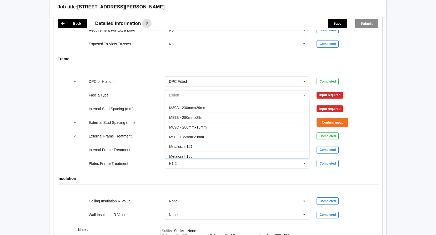
scroll to position [175, 0]
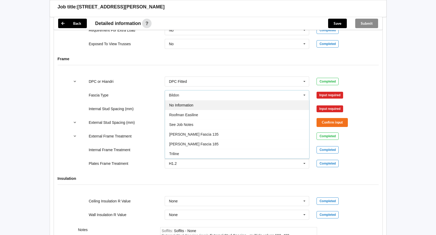
click at [201, 105] on div "No Information" at bounding box center [237, 105] width 144 height 10
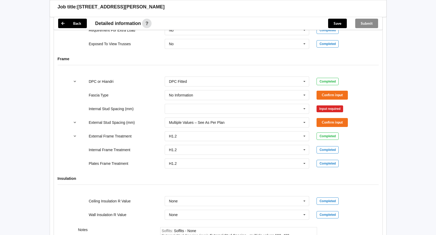
click at [228, 101] on div "300 400 450 500 600 Multiple Values – See As Per Plan None See Job Notes" at bounding box center [237, 108] width 152 height 17
click at [227, 104] on input "text" at bounding box center [237, 108] width 144 height 9
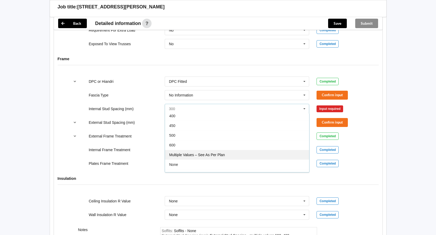
scroll to position [19, 0]
click at [194, 159] on div "None" at bounding box center [237, 158] width 144 height 10
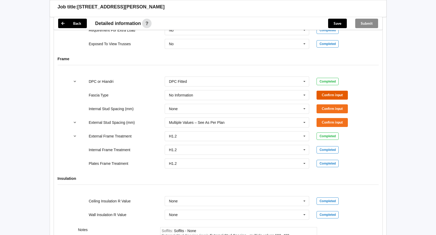
click at [339, 97] on button "Confirm input" at bounding box center [332, 95] width 31 height 9
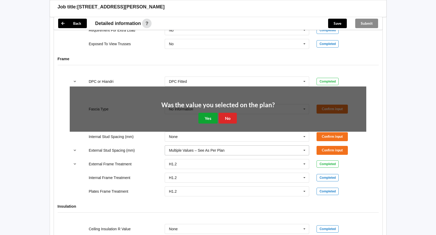
click at [208, 119] on button "Yes" at bounding box center [207, 118] width 19 height 11
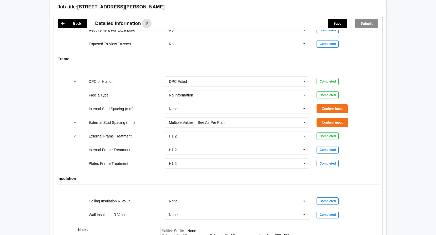
click at [313, 111] on div "Internal Stud Spacing (mm) None 300 400 450 500 600 Multiple Values – See As Pe…" at bounding box center [218, 108] width 304 height 17
drag, startPoint x: 313, startPoint y: 111, endPoint x: 334, endPoint y: 108, distance: 21.0
click at [334, 108] on button "Confirm input" at bounding box center [332, 108] width 31 height 9
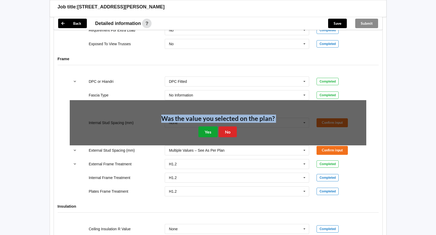
click at [212, 135] on button "Yes" at bounding box center [207, 132] width 19 height 11
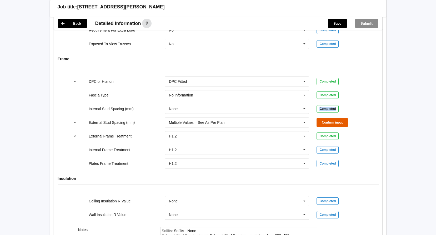
click at [340, 123] on button "Confirm input" at bounding box center [332, 122] width 31 height 9
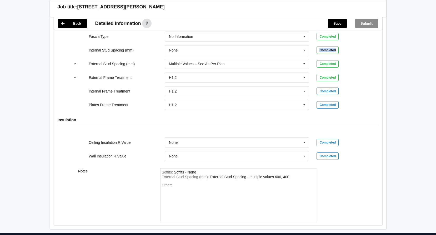
scroll to position [583, 0]
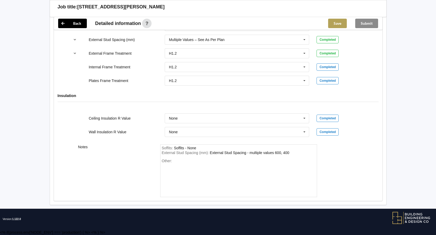
click at [338, 24] on button "Save" at bounding box center [337, 23] width 19 height 9
click at [371, 19] on button "Submit" at bounding box center [366, 23] width 23 height 9
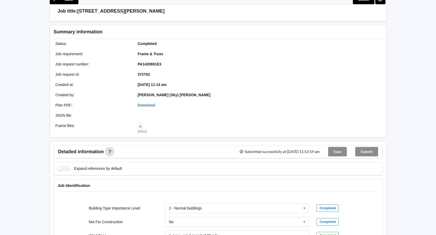
scroll to position [0, 0]
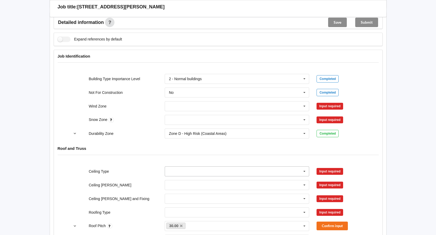
scroll to position [181, 0]
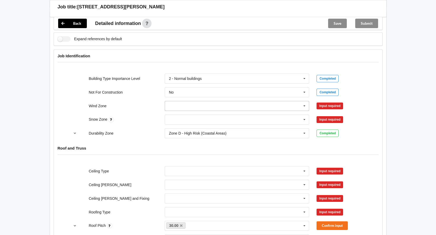
click at [193, 110] on input "text" at bounding box center [237, 105] width 144 height 9
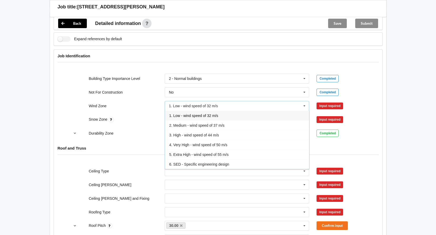
click at [194, 117] on span "1. Low - wind speed of 32 m/s" at bounding box center [193, 116] width 49 height 4
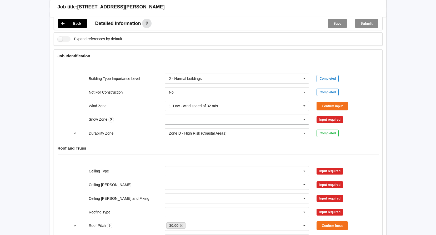
click at [194, 117] on input "text" at bounding box center [237, 119] width 144 height 9
click at [197, 126] on div "N0" at bounding box center [237, 129] width 144 height 10
click at [181, 171] on input "text" at bounding box center [237, 171] width 144 height 9
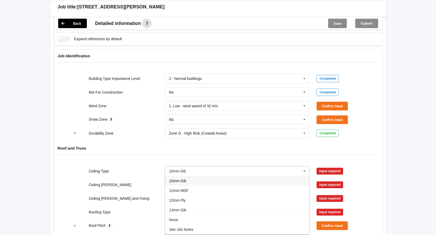
click at [189, 181] on div "10mm Gib" at bounding box center [237, 181] width 144 height 10
click at [189, 182] on input "text" at bounding box center [237, 184] width 144 height 9
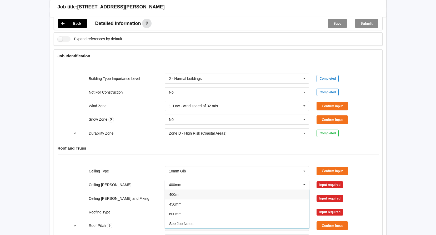
click at [192, 197] on div "400mm" at bounding box center [237, 195] width 144 height 10
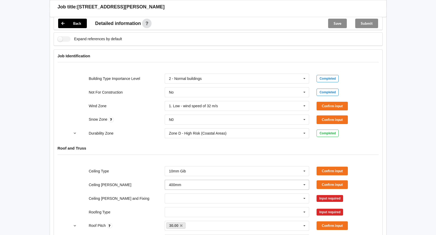
click at [192, 197] on input "text" at bounding box center [237, 198] width 144 height 9
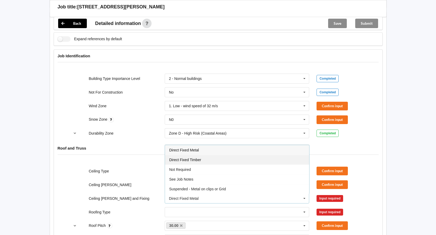
click at [204, 161] on div "Direct Fixed Timber" at bounding box center [237, 160] width 144 height 10
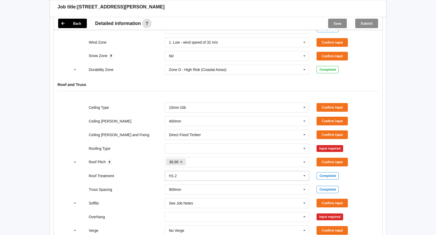
scroll to position [260, 0]
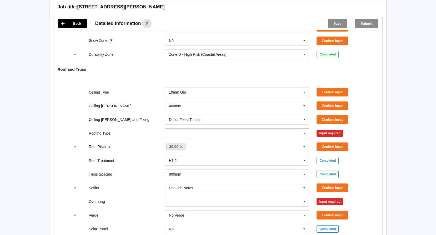
click at [209, 135] on input "text" at bounding box center [237, 133] width 144 height 9
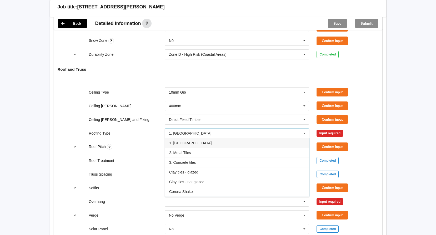
click at [202, 144] on div "1. [GEOGRAPHIC_DATA]" at bounding box center [237, 143] width 144 height 10
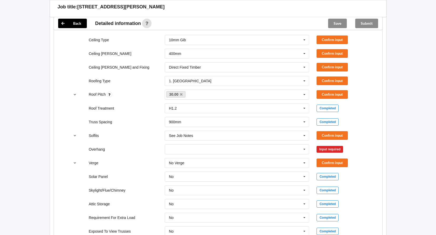
scroll to position [313, 0]
click at [210, 149] on input "text" at bounding box center [237, 148] width 144 height 9
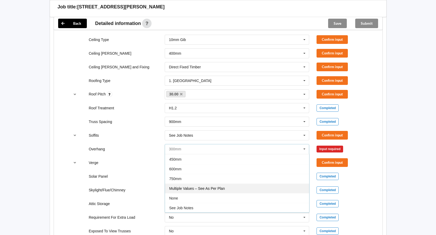
scroll to position [9, 0]
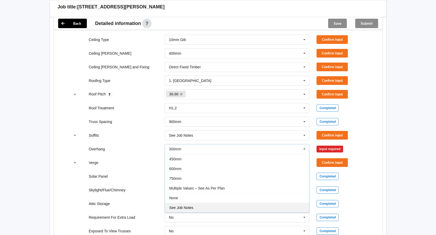
click at [193, 207] on span "See Job Notes" at bounding box center [181, 208] width 24 height 4
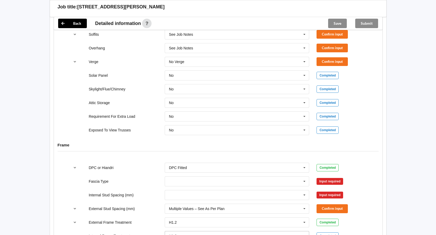
scroll to position [471, 0]
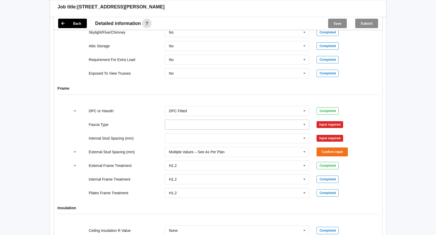
click at [198, 124] on input "text" at bounding box center [237, 124] width 144 height 9
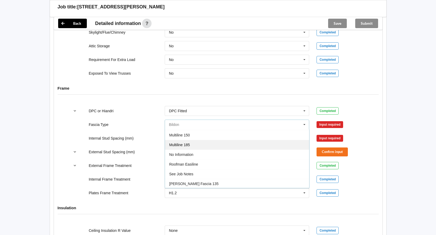
scroll to position [175, 0]
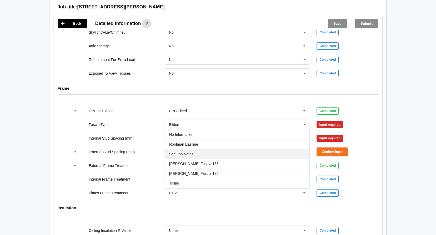
click at [193, 152] on div "See Job Notes" at bounding box center [237, 154] width 144 height 10
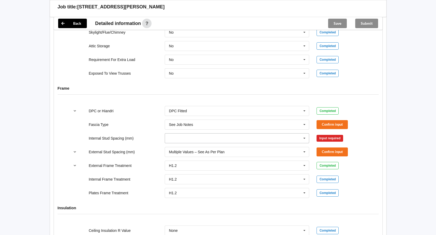
click at [202, 137] on input "text" at bounding box center [237, 138] width 144 height 9
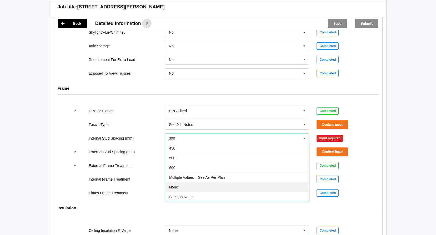
click at [186, 190] on div "None" at bounding box center [237, 187] width 144 height 10
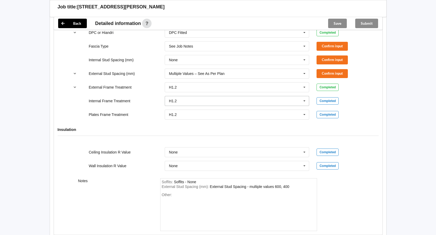
scroll to position [504, 0]
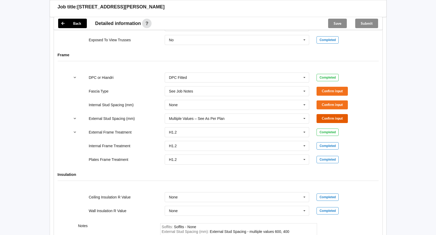
click at [337, 119] on button "Confirm input" at bounding box center [332, 118] width 31 height 9
click at [337, 102] on button "Confirm input" at bounding box center [332, 105] width 31 height 9
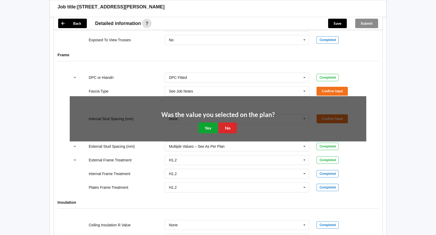
click at [207, 128] on button "Yes" at bounding box center [207, 128] width 19 height 11
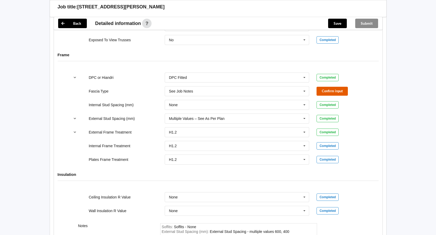
click at [334, 89] on button "Confirm input" at bounding box center [332, 91] width 31 height 9
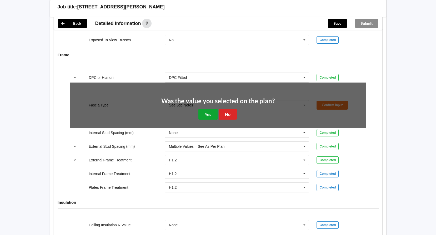
click at [204, 114] on button "Yes" at bounding box center [207, 114] width 19 height 11
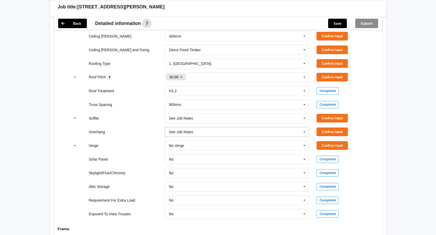
scroll to position [320, 0]
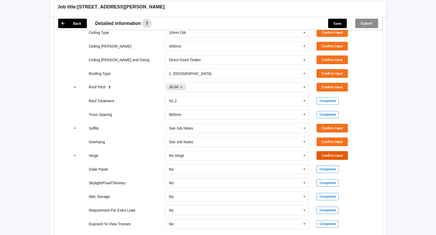
click at [324, 157] on button "Confirm input" at bounding box center [332, 155] width 31 height 9
click at [336, 143] on button "Confirm input" at bounding box center [332, 142] width 31 height 9
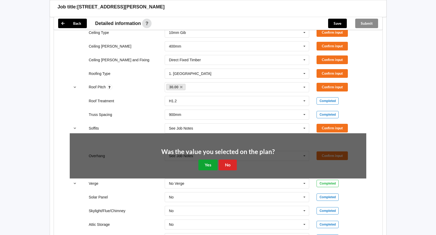
click at [203, 166] on button "Yes" at bounding box center [207, 165] width 19 height 11
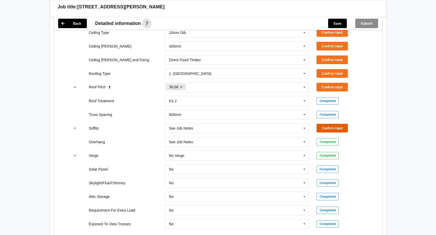
click at [328, 131] on button "Confirm input" at bounding box center [332, 128] width 31 height 9
drag, startPoint x: 345, startPoint y: 85, endPoint x: 331, endPoint y: 93, distance: 15.8
click at [345, 84] on button "Confirm input" at bounding box center [332, 87] width 31 height 9
click at [327, 67] on div "Roofing Type 1. Longrun 1. Longrun 2. Metal Tiles 3. Concrete tiles Clay tiles …" at bounding box center [218, 73] width 304 height 17
click at [332, 76] on button "Confirm input" at bounding box center [332, 73] width 31 height 9
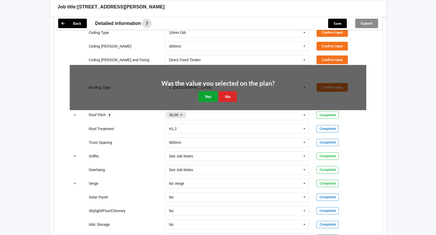
drag, startPoint x: 213, startPoint y: 98, endPoint x: 207, endPoint y: 98, distance: 6.3
click at [213, 98] on button "Yes" at bounding box center [207, 96] width 19 height 11
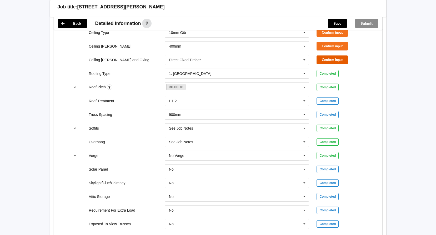
click at [332, 58] on button "Confirm input" at bounding box center [332, 60] width 31 height 9
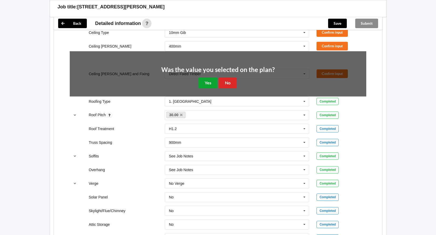
click at [207, 84] on button "Yes" at bounding box center [207, 83] width 19 height 11
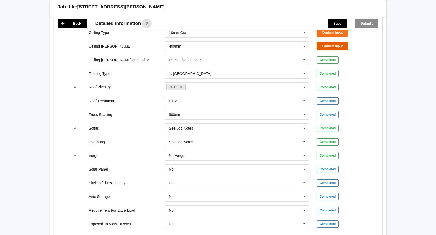
click at [319, 45] on button "Confirm input" at bounding box center [332, 46] width 31 height 9
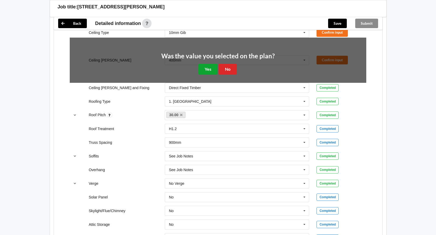
click at [210, 74] on button "Yes" at bounding box center [207, 69] width 19 height 11
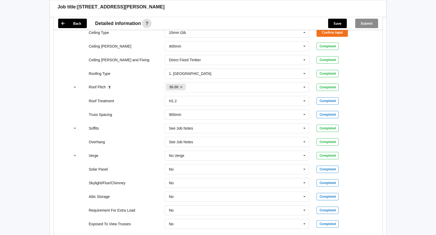
click at [343, 28] on div "Save" at bounding box center [337, 23] width 27 height 13
click at [345, 31] on button "Confirm input" at bounding box center [332, 32] width 31 height 9
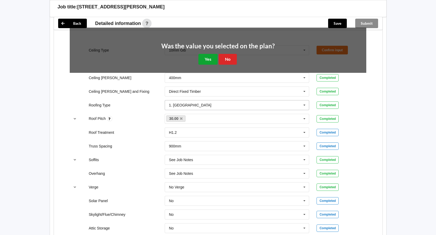
drag, startPoint x: 214, startPoint y: 60, endPoint x: 219, endPoint y: 69, distance: 9.8
click at [214, 60] on button "Yes" at bounding box center [207, 59] width 19 height 11
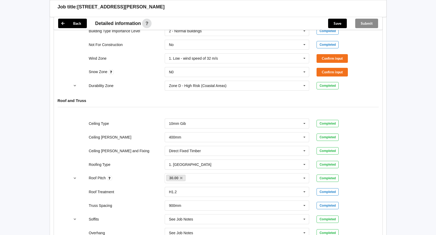
scroll to position [136, 0]
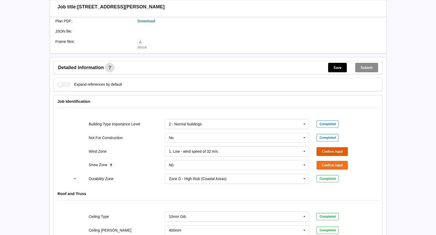
click at [334, 149] on button "Confirm input" at bounding box center [332, 151] width 31 height 9
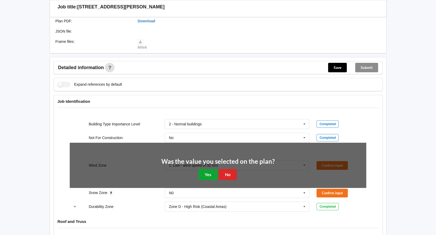
click at [209, 178] on button "Yes" at bounding box center [207, 174] width 19 height 11
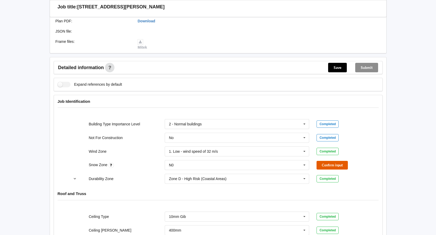
click at [339, 163] on button "Confirm input" at bounding box center [332, 165] width 31 height 9
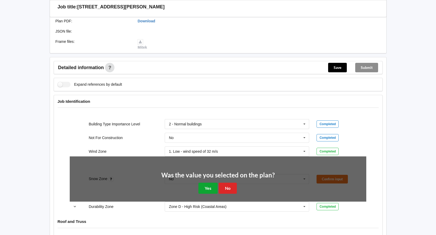
click at [207, 187] on button "Yes" at bounding box center [207, 188] width 19 height 11
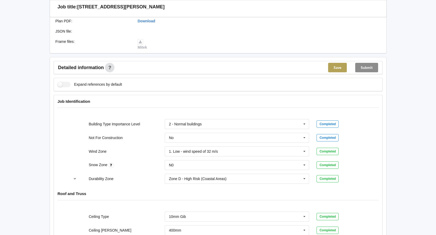
click at [339, 67] on button "Save" at bounding box center [337, 67] width 19 height 9
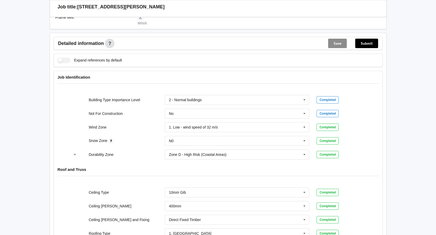
scroll to position [0, 0]
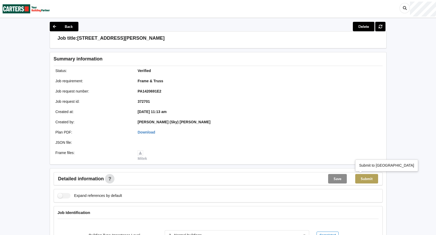
click at [375, 181] on button "Submit" at bounding box center [366, 178] width 23 height 9
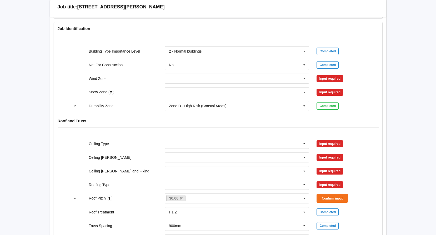
scroll to position [211, 0]
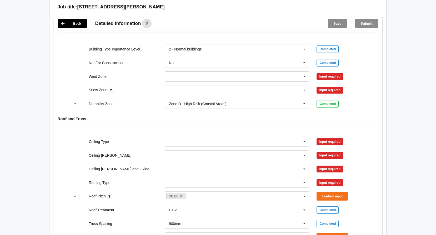
click at [198, 79] on input "text" at bounding box center [237, 76] width 144 height 9
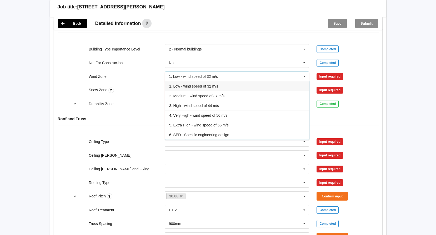
click at [196, 86] on span "1. Low - wind speed of 32 m/s" at bounding box center [193, 86] width 49 height 4
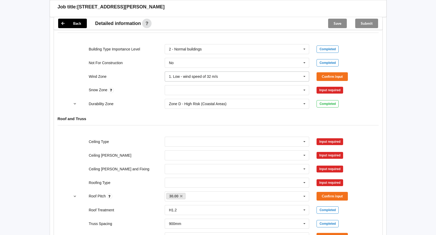
click at [196, 86] on input "text" at bounding box center [237, 90] width 144 height 9
click at [193, 102] on div "N0" at bounding box center [237, 100] width 144 height 10
click at [214, 143] on input "text" at bounding box center [237, 141] width 144 height 9
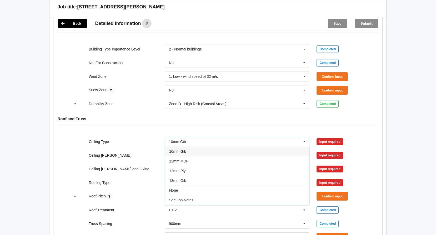
click at [206, 153] on div "10mm Gib" at bounding box center [237, 152] width 144 height 10
click at [202, 152] on input "text" at bounding box center [237, 155] width 144 height 9
click at [194, 168] on div "400mm" at bounding box center [237, 165] width 144 height 10
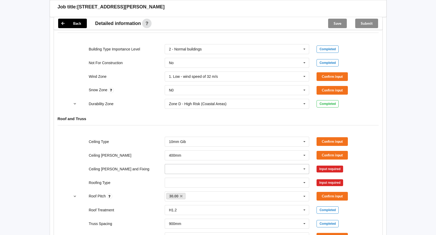
click at [194, 167] on input "text" at bounding box center [237, 168] width 144 height 9
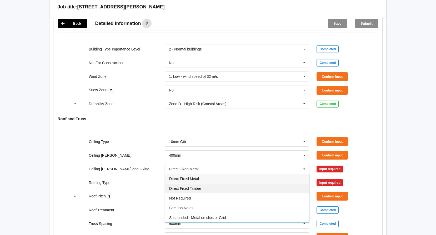
click at [203, 190] on div "Direct Fixed Timber" at bounding box center [237, 189] width 144 height 10
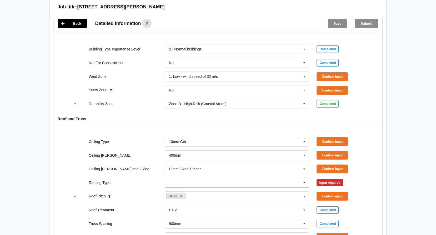
click at [197, 187] on input "text" at bounding box center [237, 182] width 144 height 9
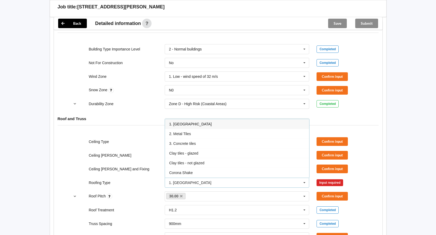
click at [197, 122] on div "1. [GEOGRAPHIC_DATA]" at bounding box center [237, 124] width 144 height 10
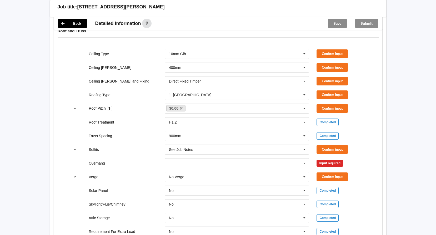
scroll to position [342, 0]
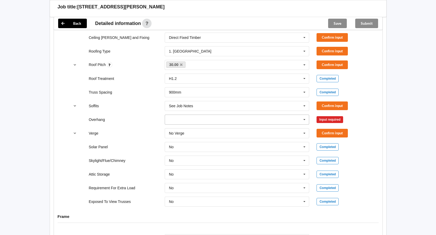
click at [194, 122] on input "text" at bounding box center [237, 119] width 144 height 9
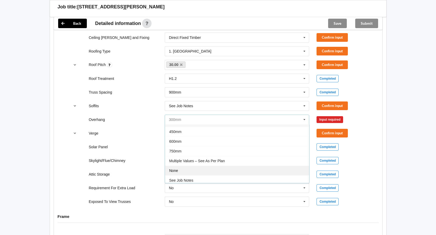
scroll to position [9, 0]
click at [193, 171] on div "None" at bounding box center [237, 169] width 144 height 10
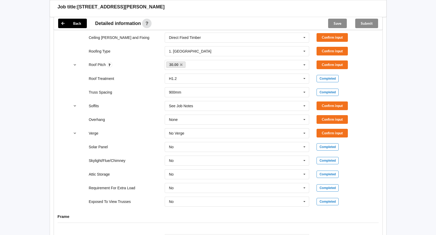
click at [219, 126] on div "No Verge No Verge 300mm 450mm 600mm 750mm Multiple Values – See As Per Plan See…" at bounding box center [237, 133] width 152 height 17
click at [217, 121] on input "text" at bounding box center [237, 119] width 144 height 9
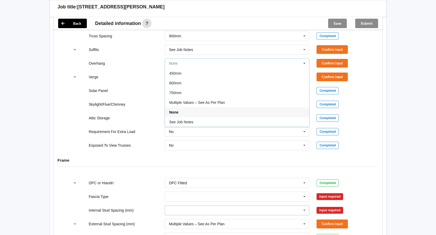
scroll to position [447, 0]
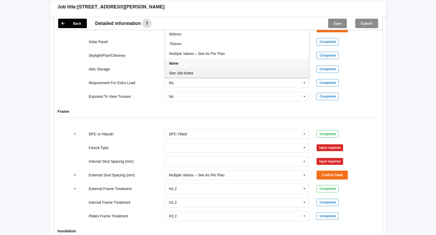
click at [189, 77] on div "See Job Notes" at bounding box center [237, 73] width 144 height 10
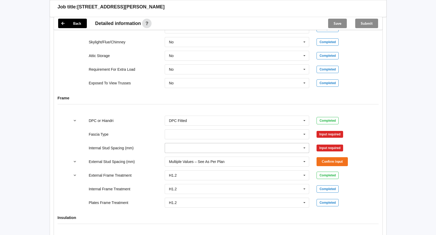
scroll to position [474, 0]
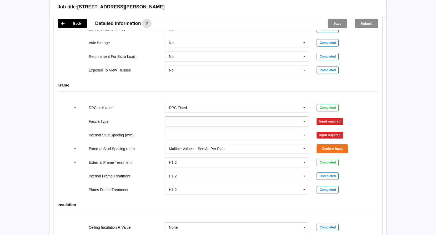
click at [225, 126] on input "text" at bounding box center [237, 121] width 144 height 9
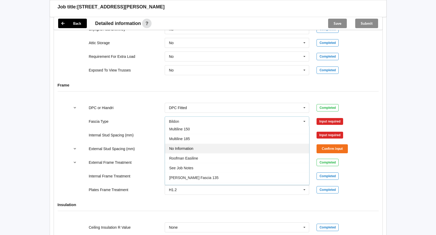
click at [196, 151] on div "No Information" at bounding box center [237, 149] width 144 height 10
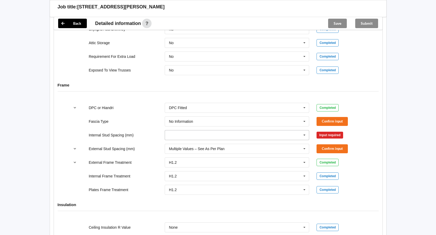
click at [217, 139] on input "text" at bounding box center [237, 135] width 144 height 9
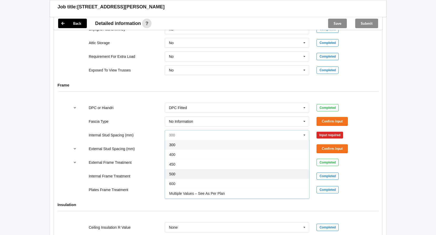
scroll to position [19, 0]
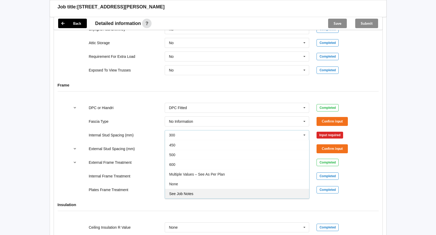
click at [194, 194] on div "See Job Notes" at bounding box center [237, 194] width 144 height 10
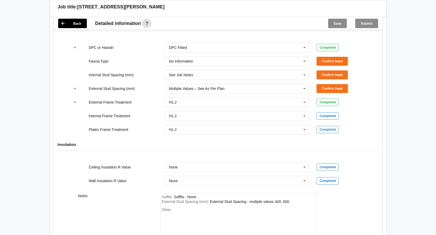
scroll to position [583, 0]
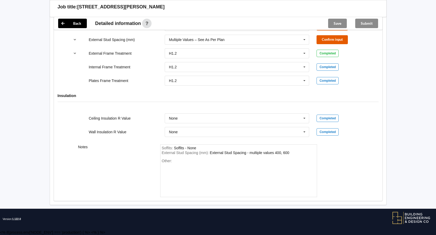
click at [337, 40] on button "Confirm input" at bounding box center [332, 39] width 31 height 9
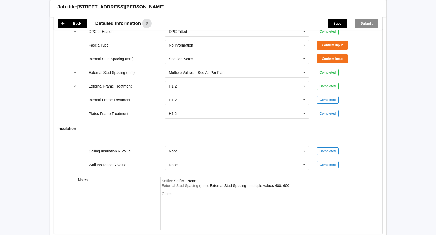
scroll to position [478, 0]
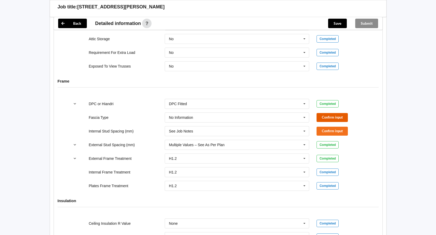
click at [326, 118] on button "Confirm input" at bounding box center [332, 117] width 31 height 9
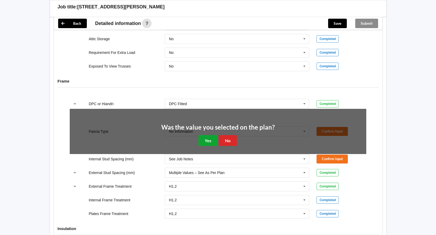
click at [215, 140] on button "Yes" at bounding box center [207, 140] width 19 height 11
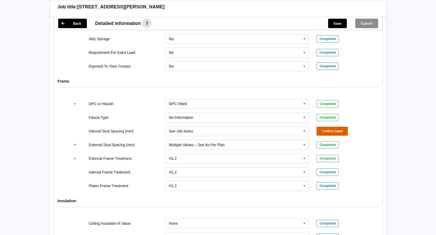
click at [333, 128] on button "Confirm input" at bounding box center [332, 131] width 31 height 9
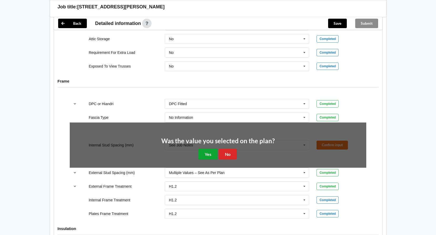
click at [212, 156] on button "Yes" at bounding box center [207, 154] width 19 height 11
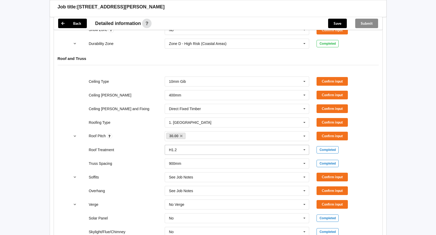
scroll to position [267, 0]
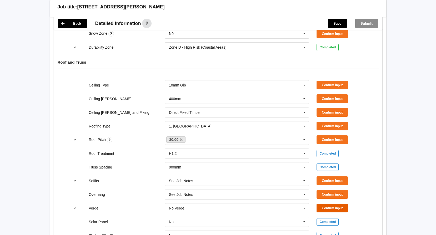
click at [324, 204] on button "Confirm input" at bounding box center [332, 208] width 31 height 9
click at [335, 197] on button "Confirm input" at bounding box center [332, 194] width 31 height 9
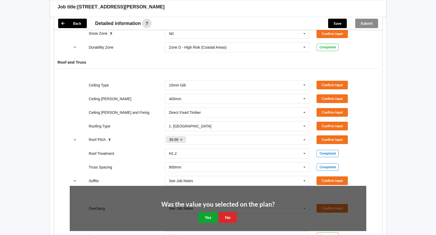
click at [207, 217] on button "Yes" at bounding box center [207, 217] width 19 height 11
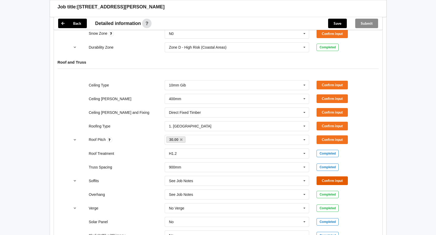
click at [322, 185] on button "Confirm input" at bounding box center [332, 181] width 31 height 9
click at [324, 136] on button "Confirm input" at bounding box center [332, 140] width 31 height 9
click at [334, 118] on div "Roofing Type 1. Longrun 1. Longrun 2. Metal Tiles 3. Concrete tiles Clay tiles …" at bounding box center [218, 126] width 304 height 17
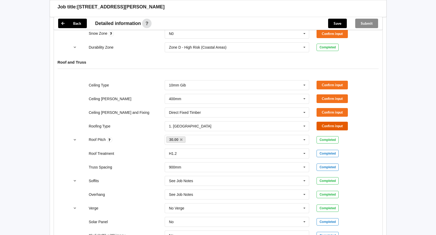
click at [328, 125] on button "Confirm input" at bounding box center [332, 126] width 31 height 9
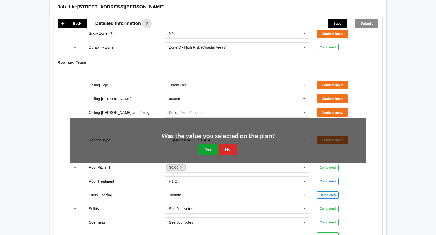
click at [204, 147] on button "Yes" at bounding box center [207, 149] width 19 height 11
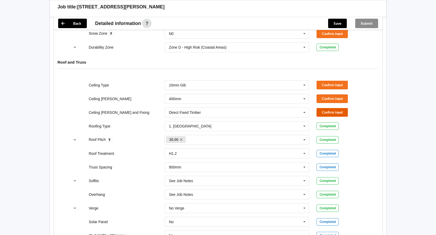
click at [338, 110] on button "Confirm input" at bounding box center [332, 112] width 31 height 9
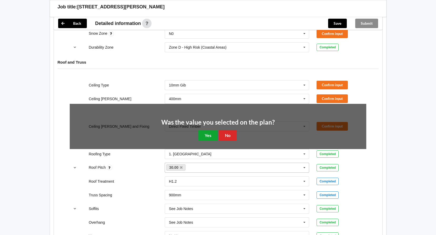
click at [204, 136] on button "Yes" at bounding box center [207, 135] width 19 height 11
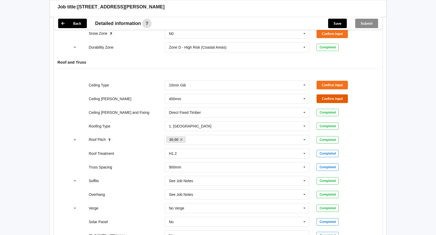
click at [338, 98] on button "Confirm input" at bounding box center [332, 98] width 31 height 9
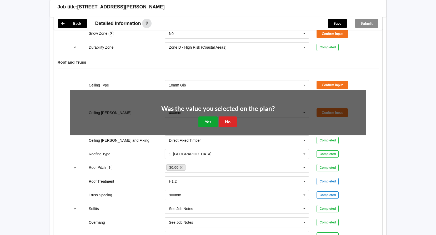
click at [204, 124] on button "Yes" at bounding box center [207, 122] width 19 height 11
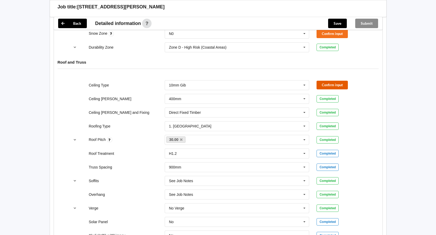
click at [337, 84] on button "Confirm input" at bounding box center [332, 85] width 31 height 9
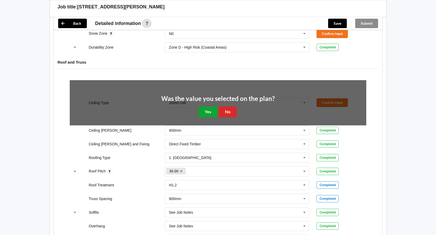
click at [209, 112] on button "Yes" at bounding box center [207, 112] width 19 height 11
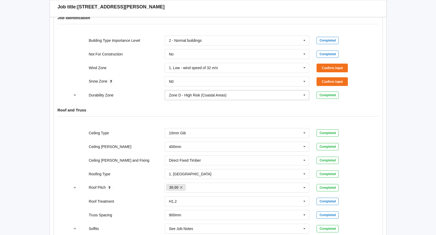
scroll to position [162, 0]
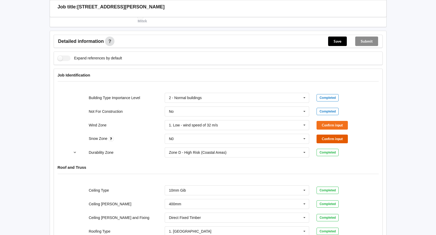
click at [328, 137] on button "Confirm input" at bounding box center [332, 139] width 31 height 9
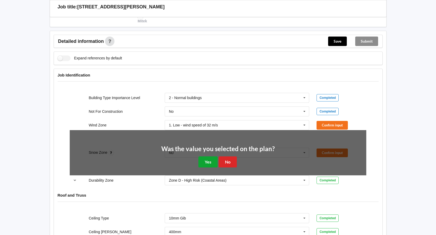
drag, startPoint x: 208, startPoint y: 163, endPoint x: 310, endPoint y: 142, distance: 104.1
click at [211, 163] on button "Yes" at bounding box center [207, 162] width 19 height 11
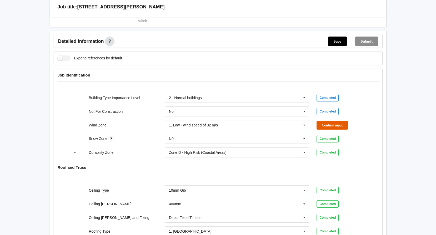
click at [339, 122] on button "Confirm input" at bounding box center [332, 125] width 31 height 9
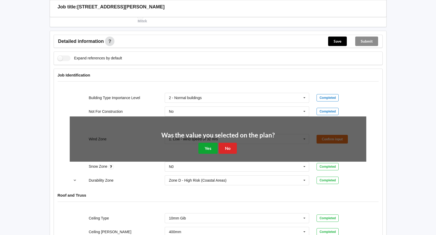
click at [212, 146] on button "Yes" at bounding box center [207, 148] width 19 height 11
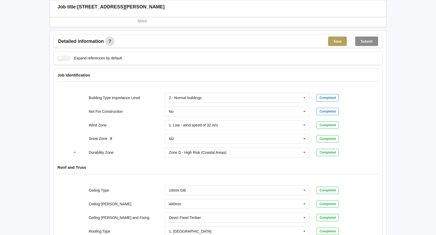
click at [334, 42] on button "Save" at bounding box center [337, 41] width 19 height 9
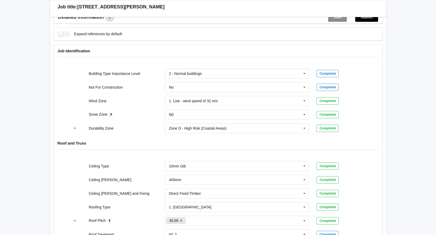
click at [369, 23] on div "Submit" at bounding box center [366, 17] width 31 height 13
click at [371, 19] on button "Submit" at bounding box center [366, 16] width 23 height 9
